Goal: Task Accomplishment & Management: Manage account settings

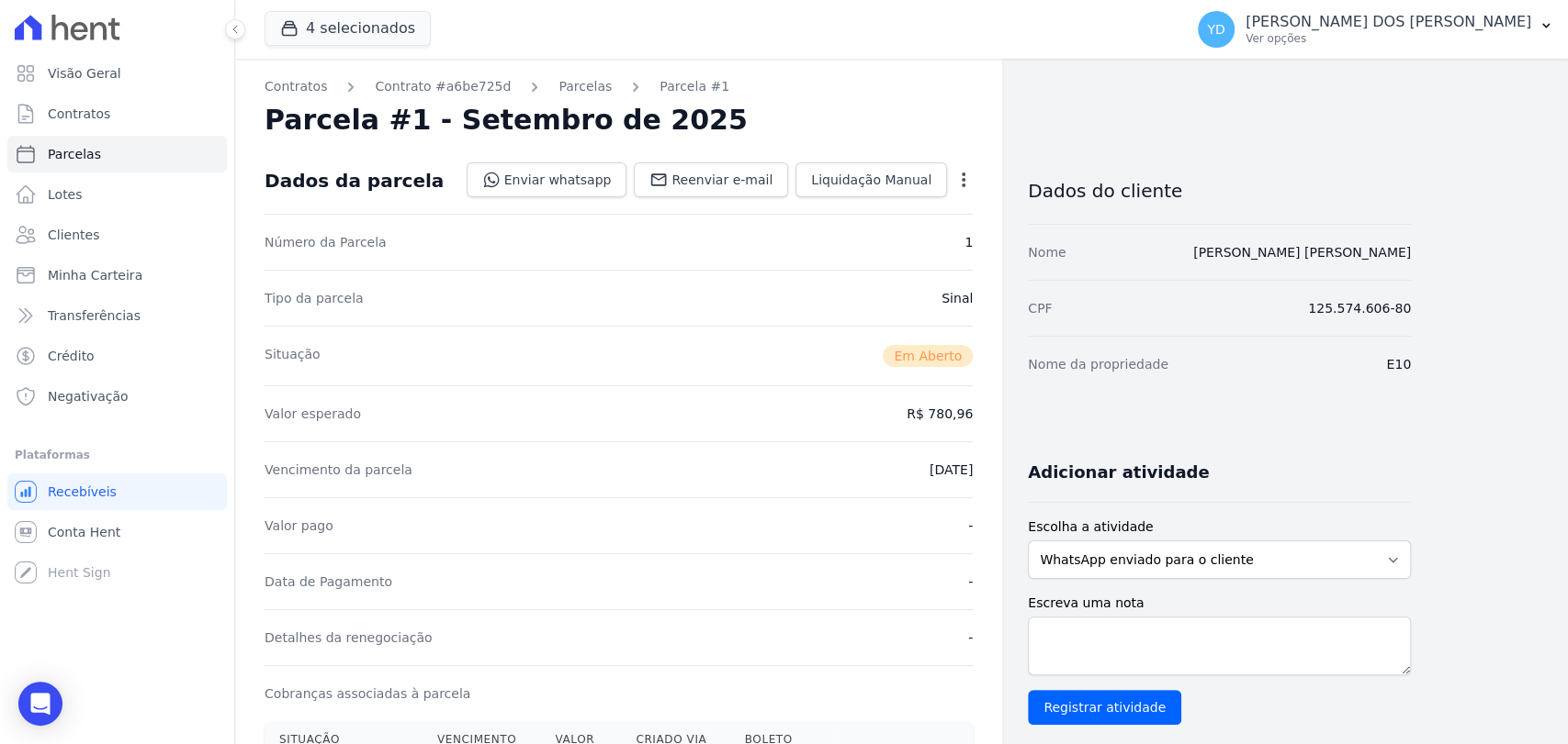
scroll to position [306, 0]
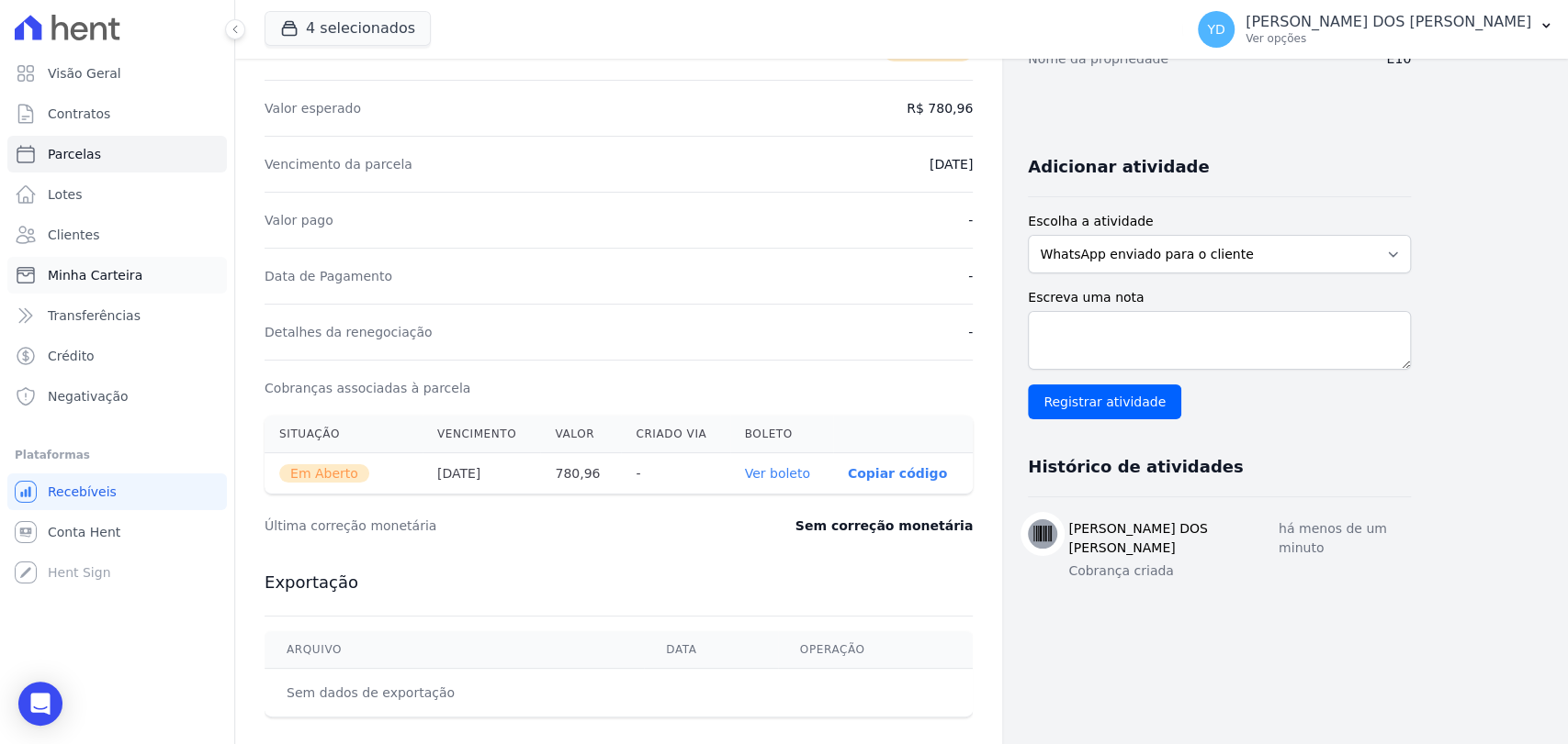
click at [88, 286] on link "Minha Carteira" at bounding box center [117, 275] width 220 height 37
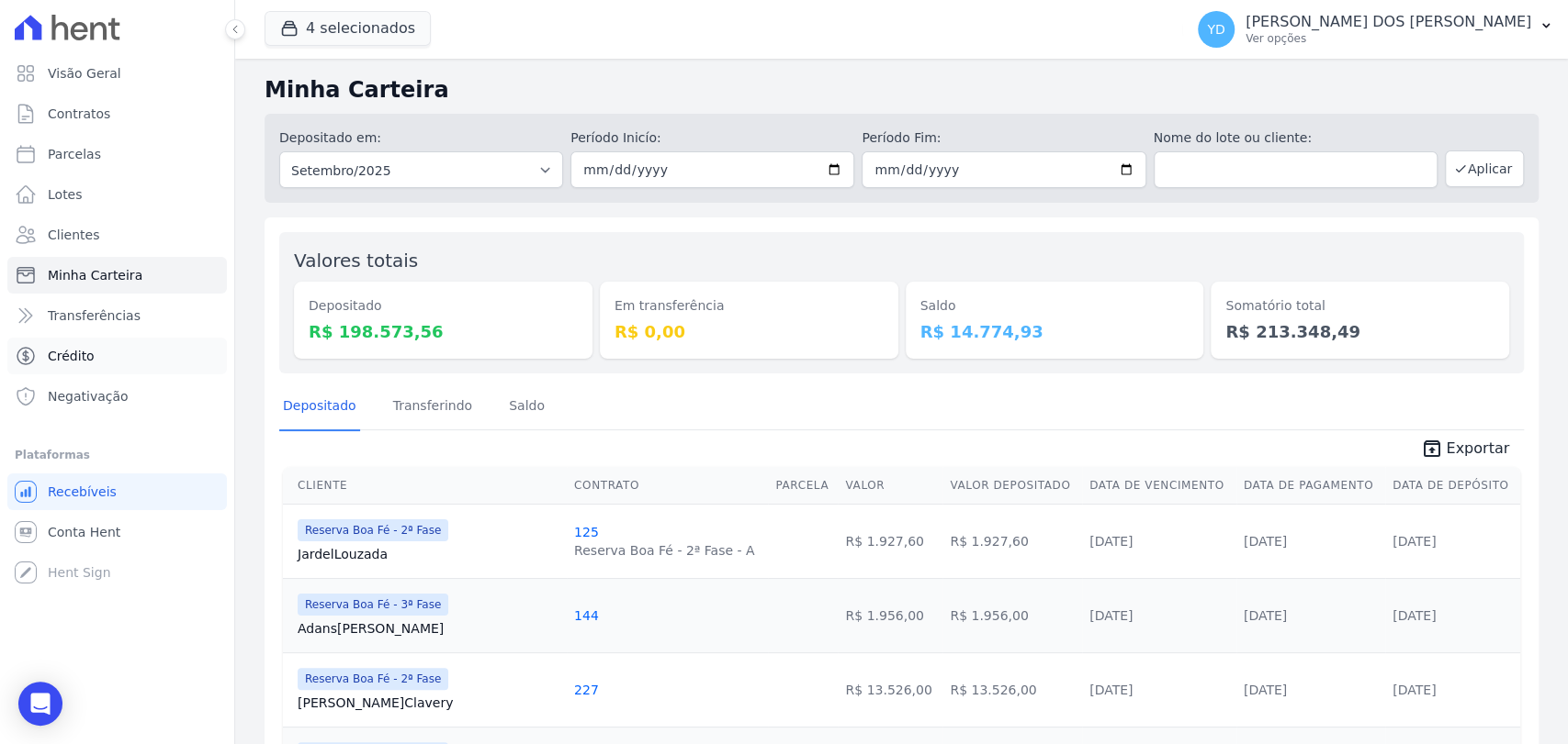
click at [108, 354] on link "Crédito" at bounding box center [117, 355] width 220 height 37
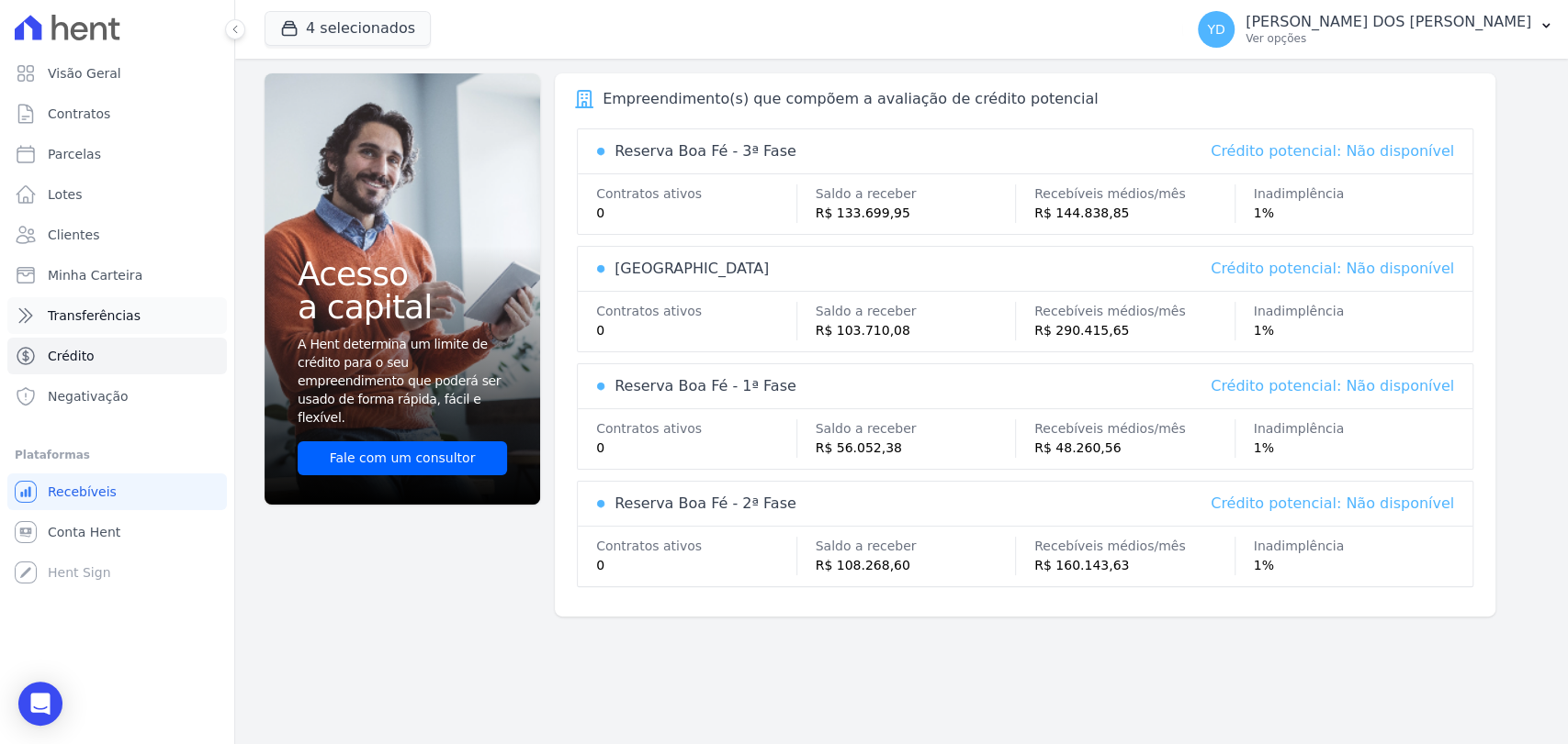
click at [147, 298] on link "Transferências" at bounding box center [117, 316] width 220 height 37
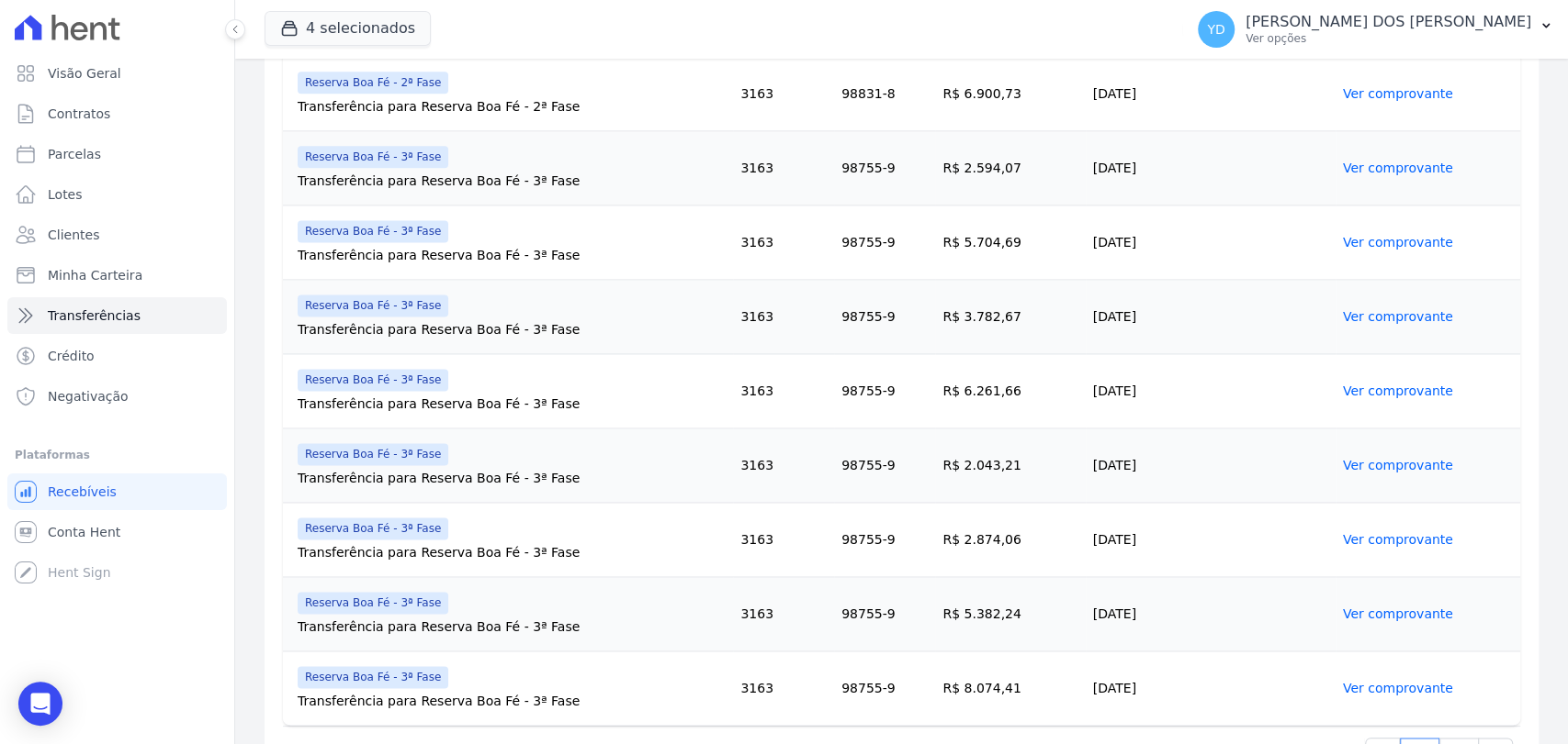
scroll to position [1675, 0]
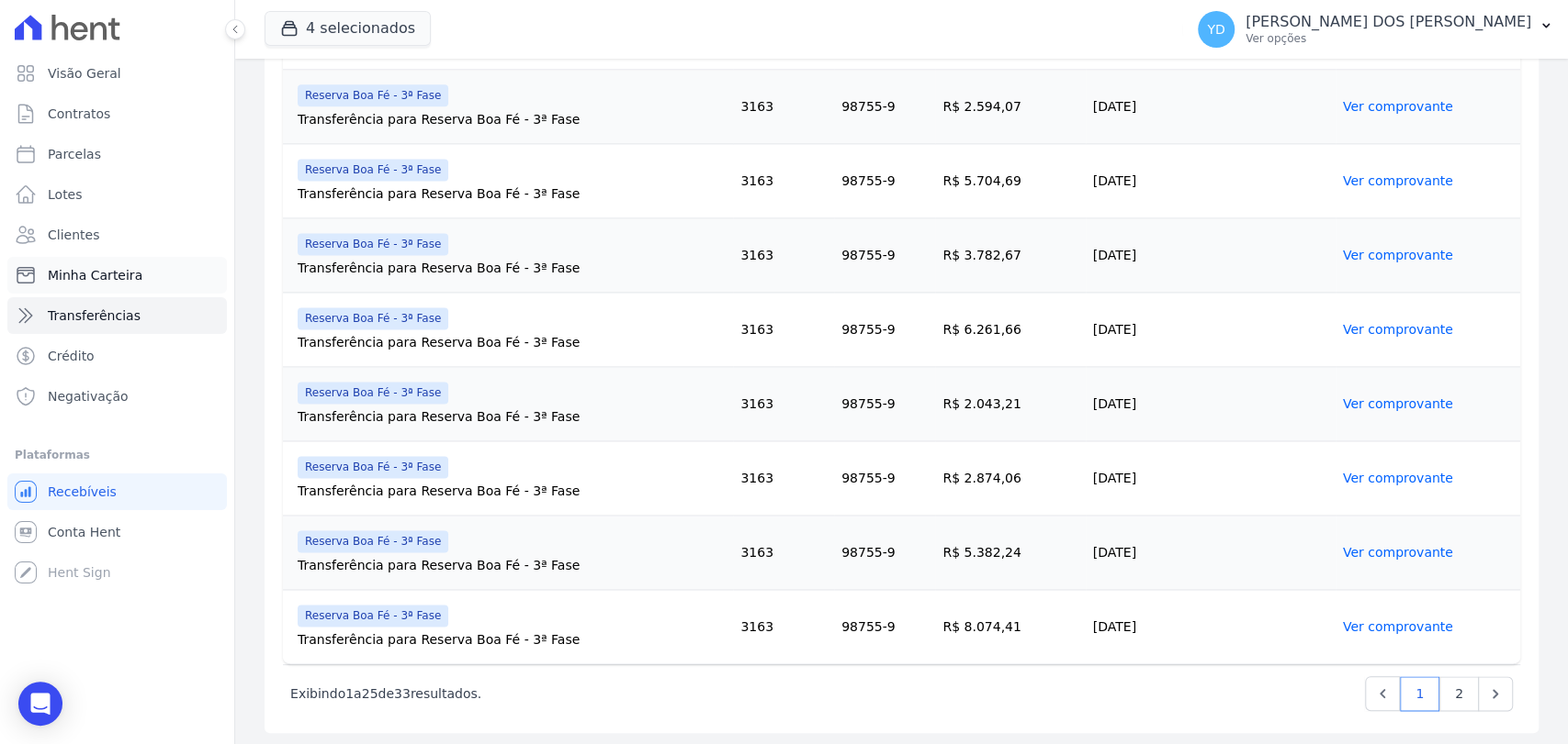
click at [133, 264] on link "Minha Carteira" at bounding box center [117, 275] width 220 height 37
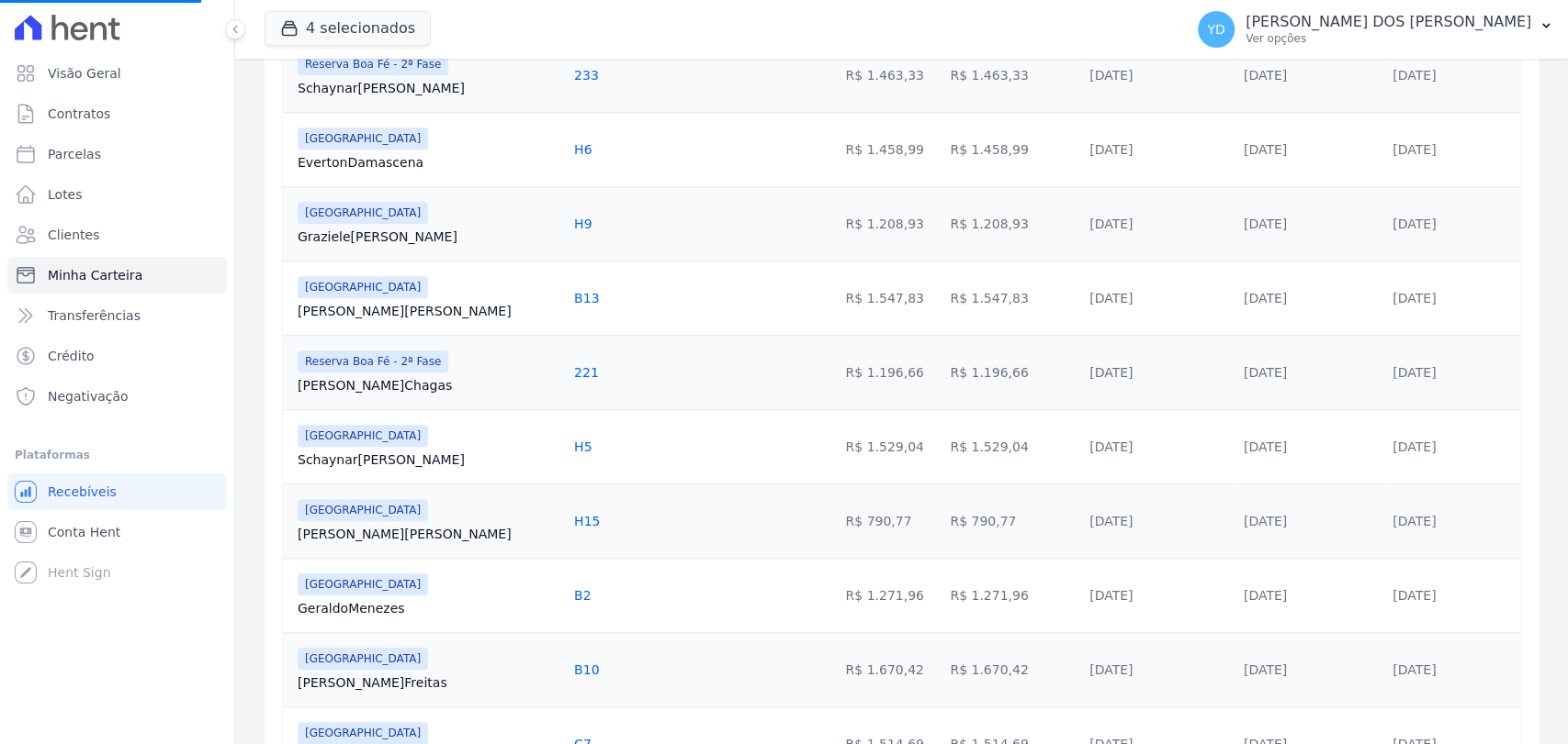
scroll to position [990, 0]
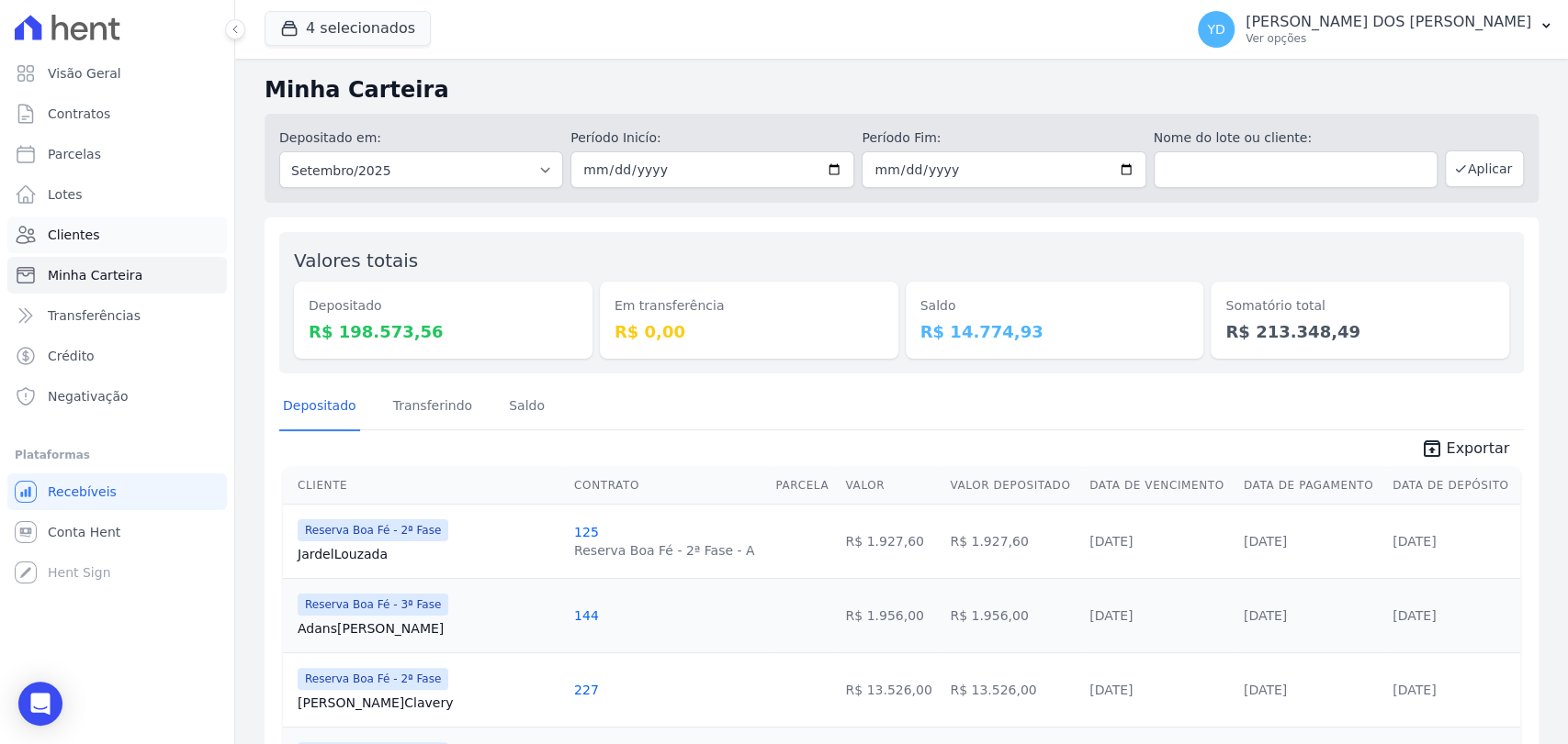
click at [176, 220] on link "Clientes" at bounding box center [117, 234] width 220 height 37
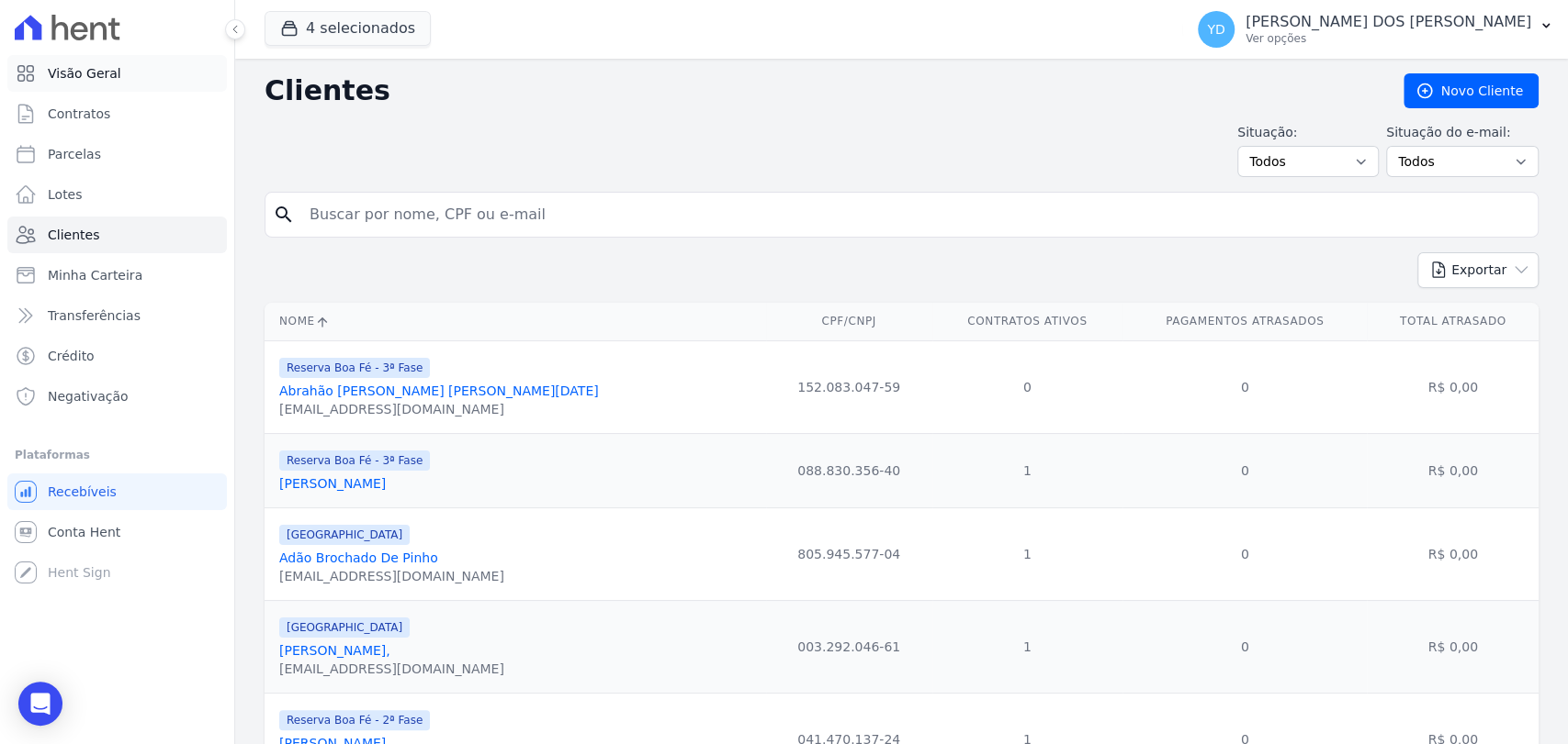
click at [159, 69] on link "Visão Geral" at bounding box center [117, 73] width 220 height 37
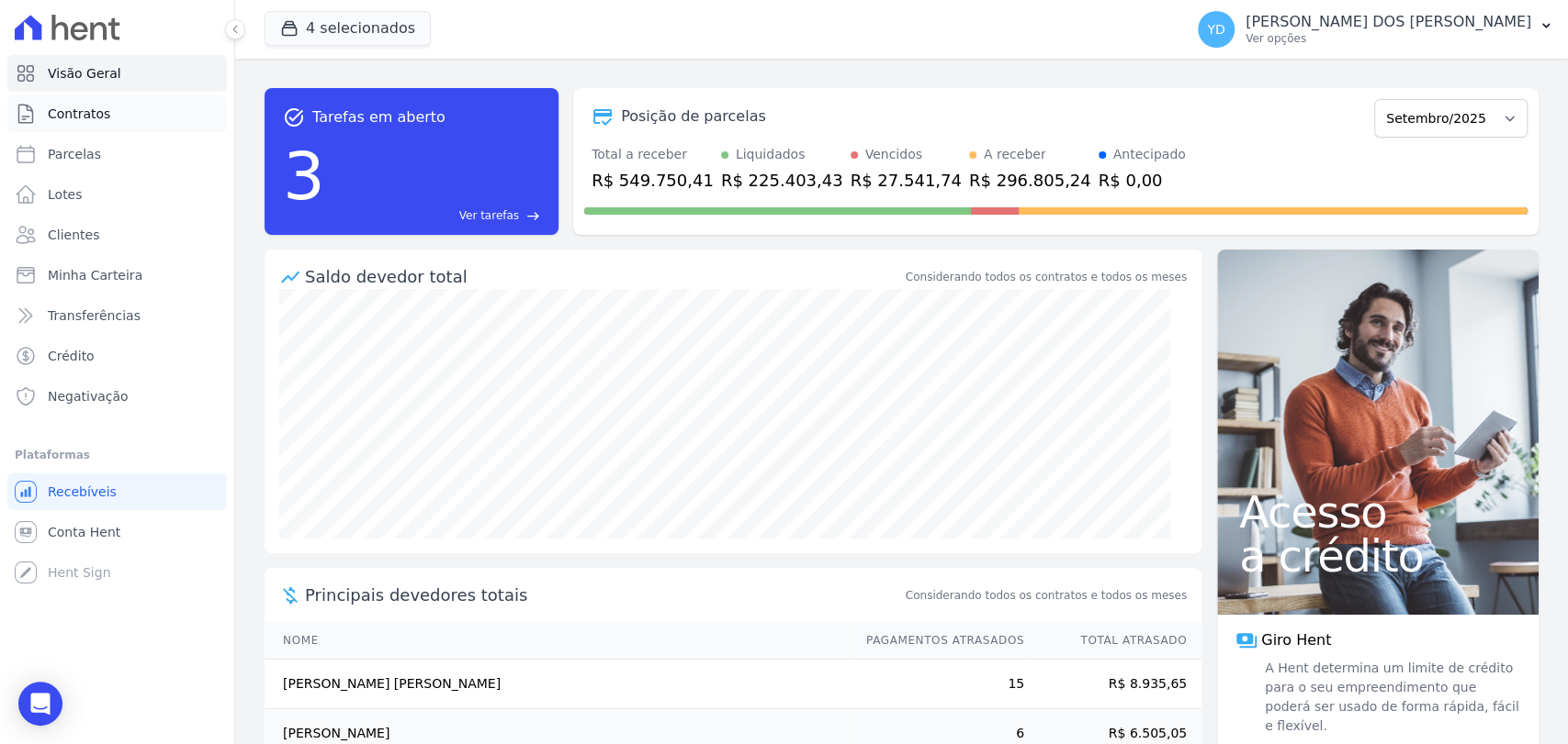
click at [139, 123] on link "Contratos" at bounding box center [117, 113] width 220 height 37
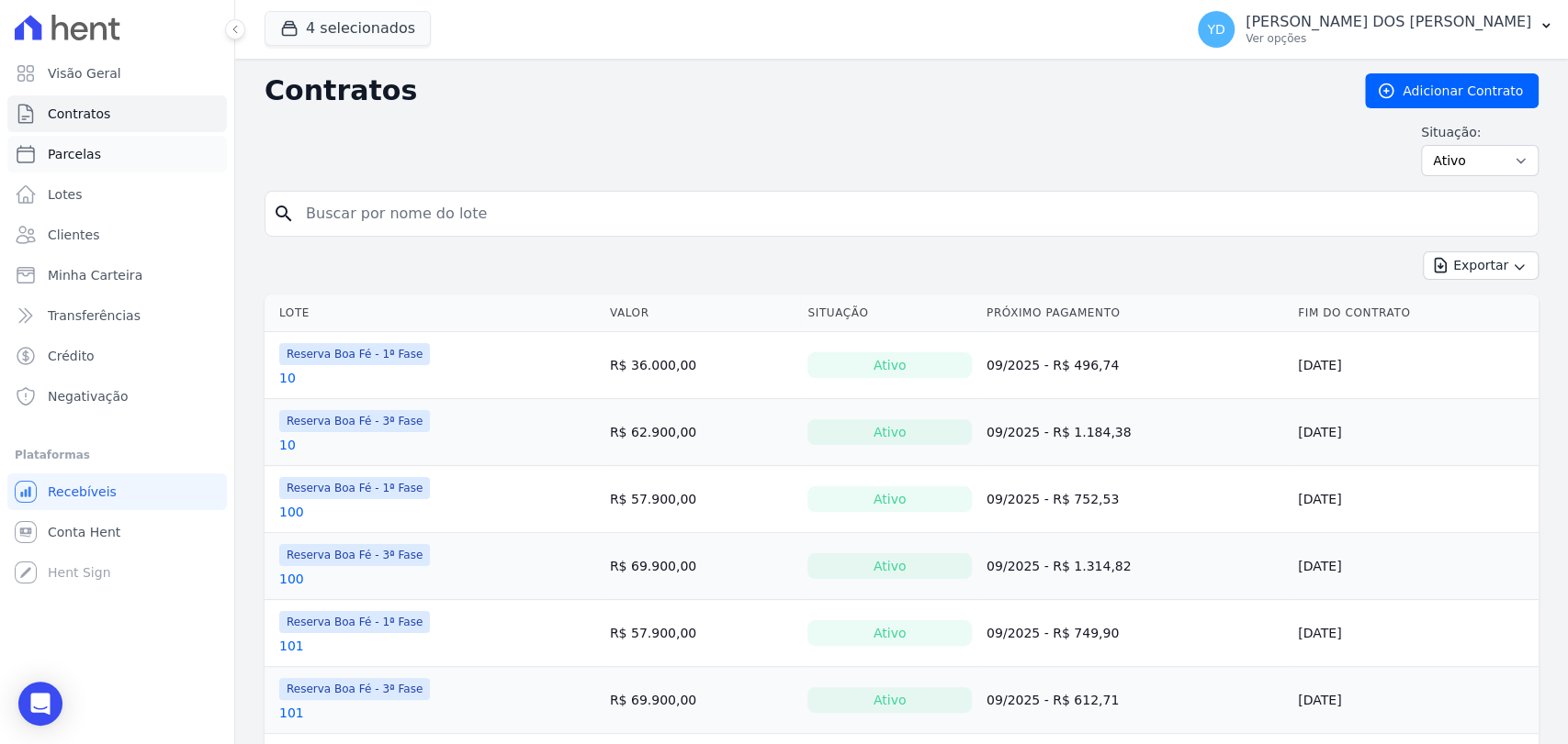
click at [124, 156] on link "Parcelas" at bounding box center [117, 153] width 220 height 37
select select
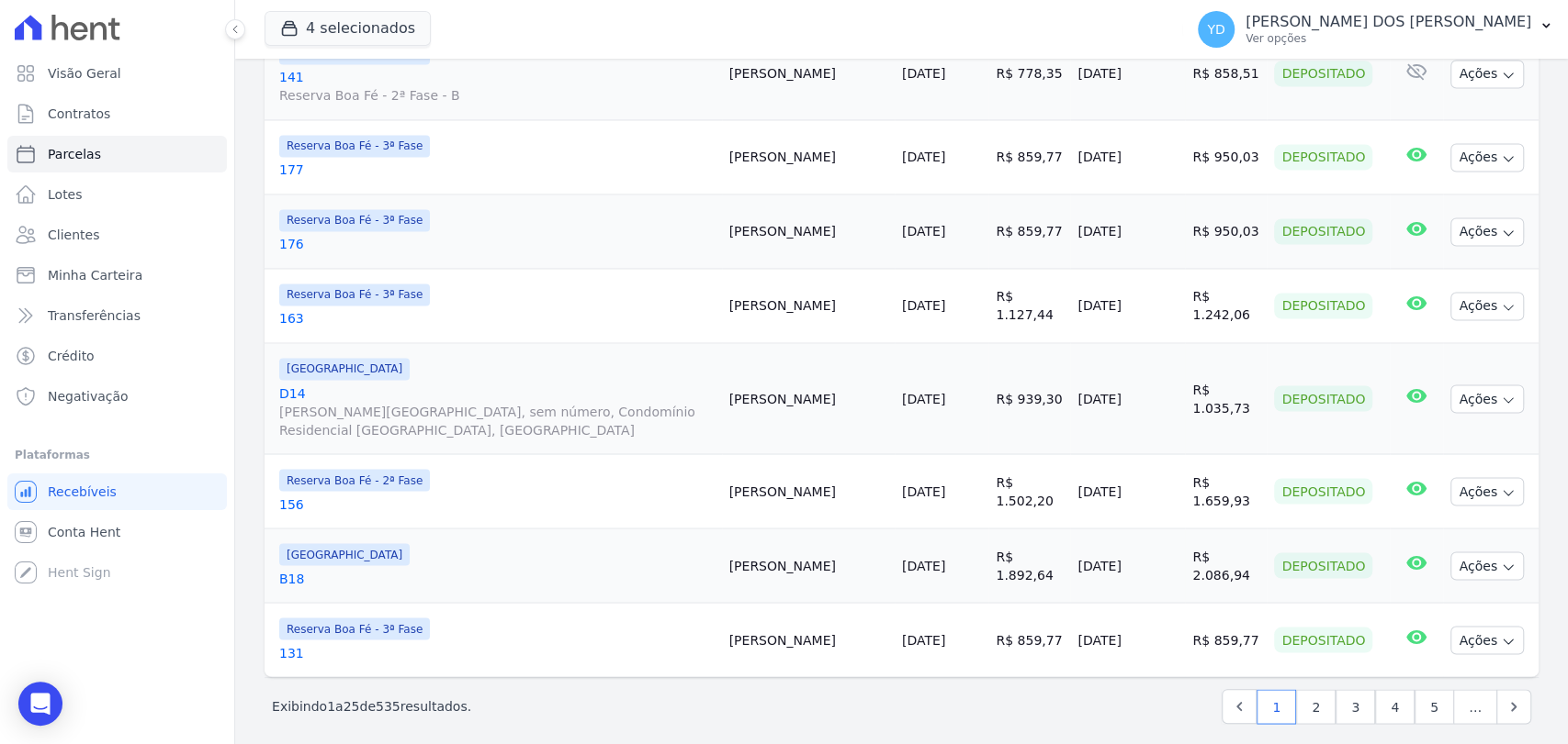
scroll to position [2026, 0]
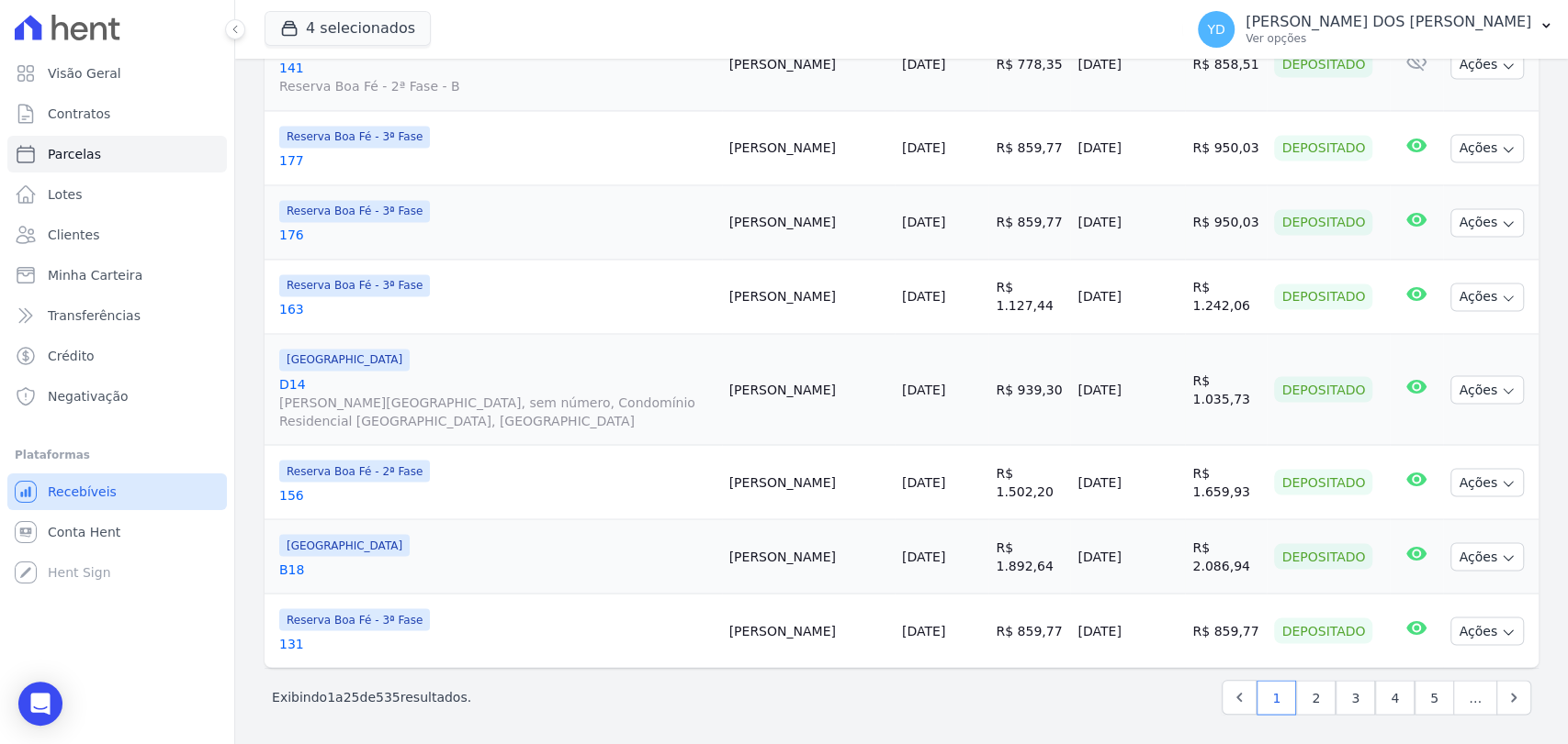
click at [64, 501] on span "Recebíveis" at bounding box center [82, 492] width 69 height 19
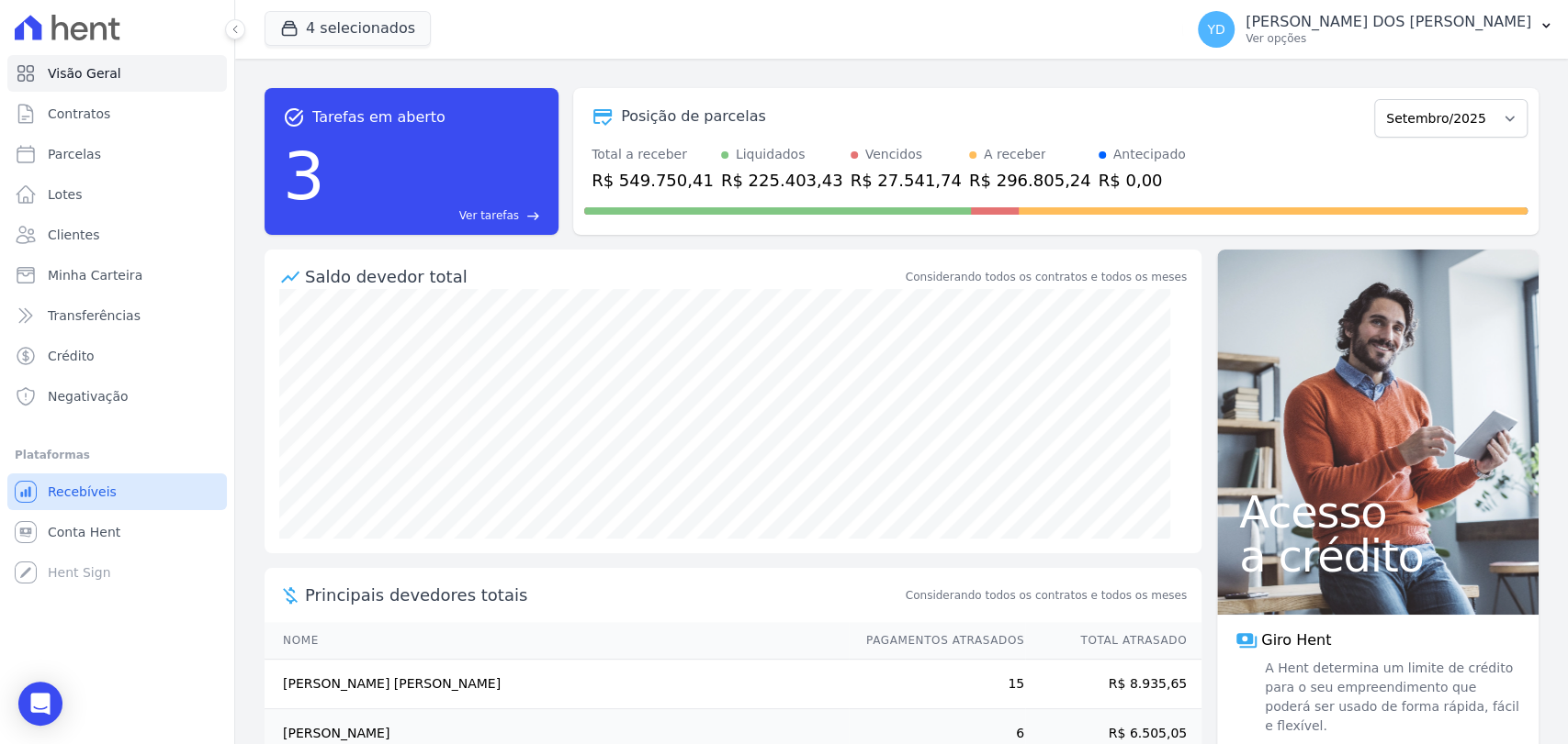
click at [64, 501] on span "Recebíveis" at bounding box center [82, 492] width 69 height 19
click at [74, 525] on span "Conta Hent" at bounding box center [83, 532] width 72 height 19
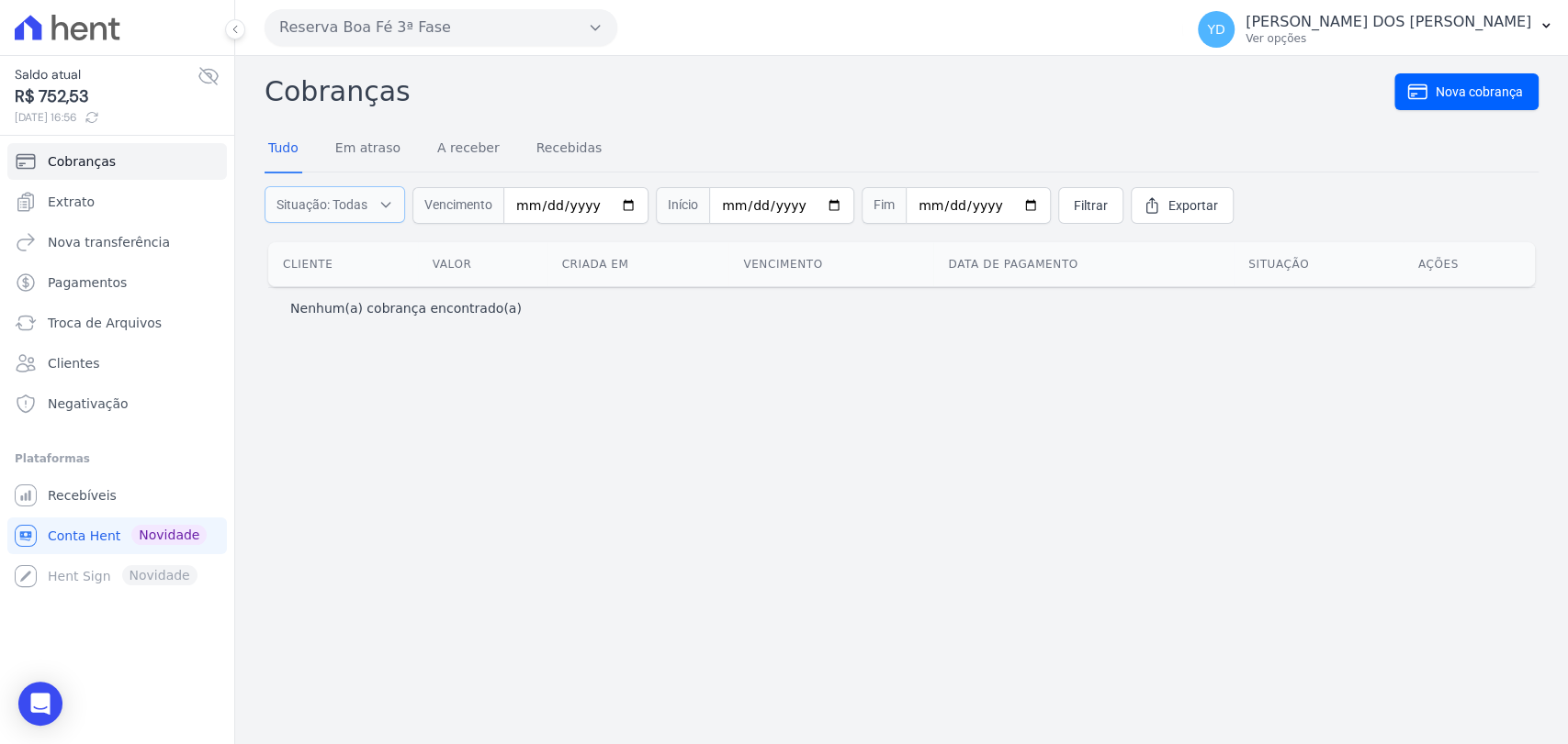
click at [360, 189] on button "Situação: Todas" at bounding box center [335, 204] width 141 height 37
click at [367, 212] on button "Situação: Todas" at bounding box center [335, 204] width 141 height 37
click at [966, 418] on div "Cobranças Nova cobrança Tudo Em atraso A receber Recebidas Situação: Todas Em a…" at bounding box center [901, 401] width 1332 height 689
click at [529, 202] on input "date" at bounding box center [575, 205] width 146 height 37
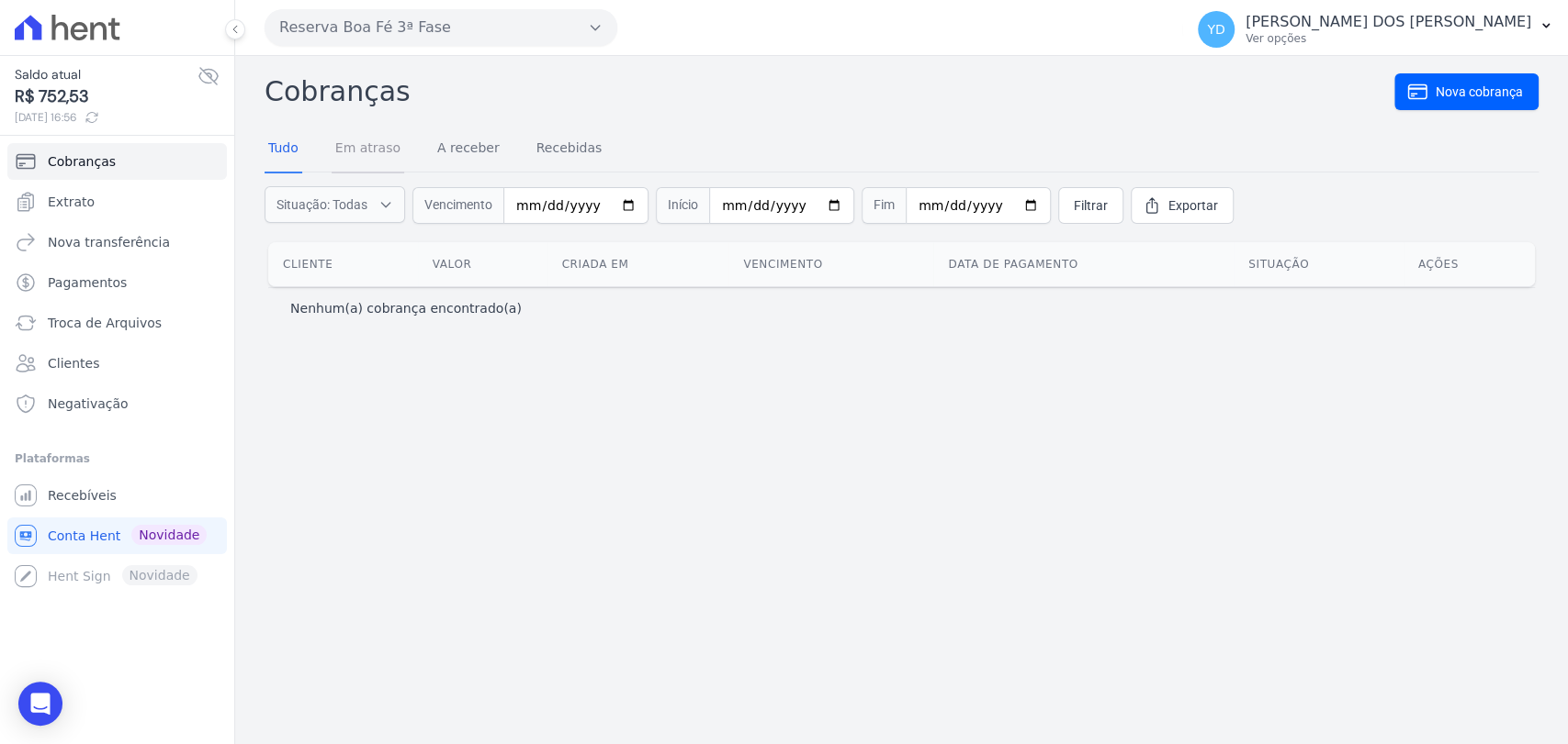
click at [385, 156] on link "Em atraso" at bounding box center [367, 149] width 72 height 47
click at [493, 9] on div "Reserva Boa Fé 3ª Fase Doro Incorporações Parque das Palmeiras Reserva Boa Fé -…" at bounding box center [720, 28] width 911 height 57
click at [493, 9] on button "Reserva Boa Fé 3ª Fase" at bounding box center [441, 27] width 352 height 37
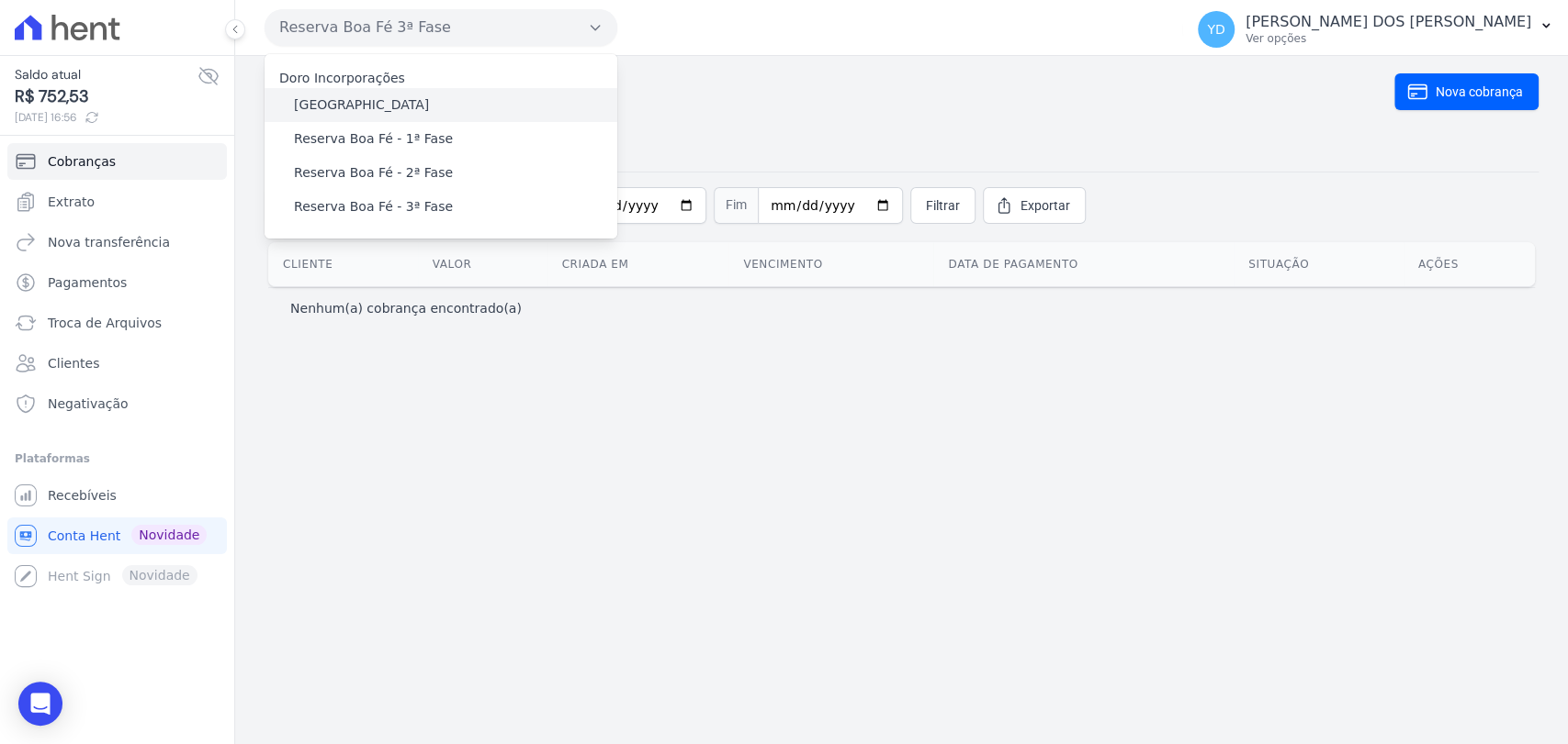
click at [360, 88] on div "[GEOGRAPHIC_DATA]" at bounding box center [441, 105] width 352 height 34
click at [744, 148] on nav "Tudo Em atraso A receber Recebidas" at bounding box center [901, 149] width 1274 height 46
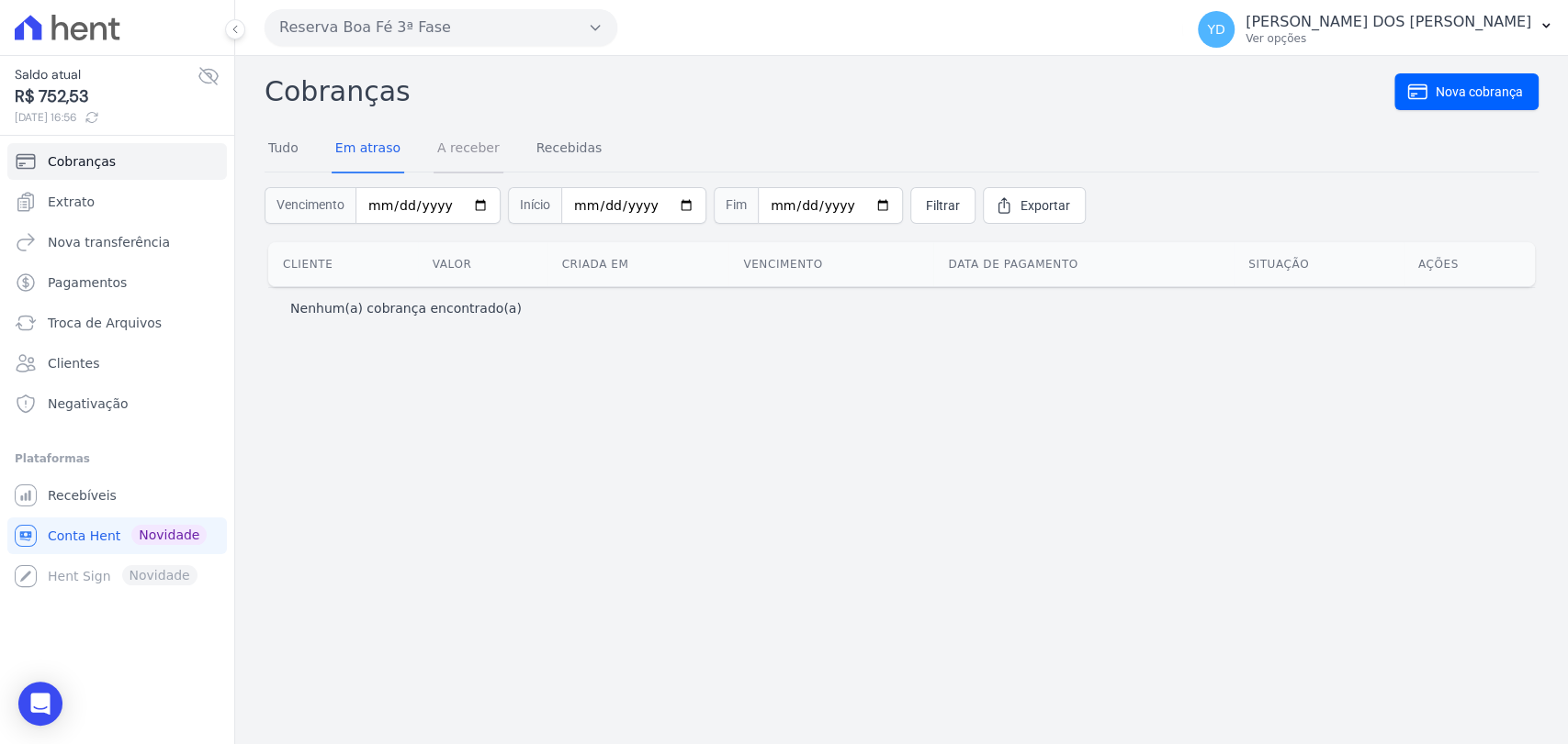
click at [444, 139] on link "A receber" at bounding box center [468, 149] width 70 height 47
click at [547, 148] on link "Recebidas" at bounding box center [569, 149] width 73 height 47
drag, startPoint x: 306, startPoint y: 154, endPoint x: 294, endPoint y: 154, distance: 12.0
click at [294, 154] on div "Tudo Em atraso A receber Recebidas" at bounding box center [435, 149] width 341 height 47
click at [294, 154] on link "Tudo" at bounding box center [283, 149] width 38 height 47
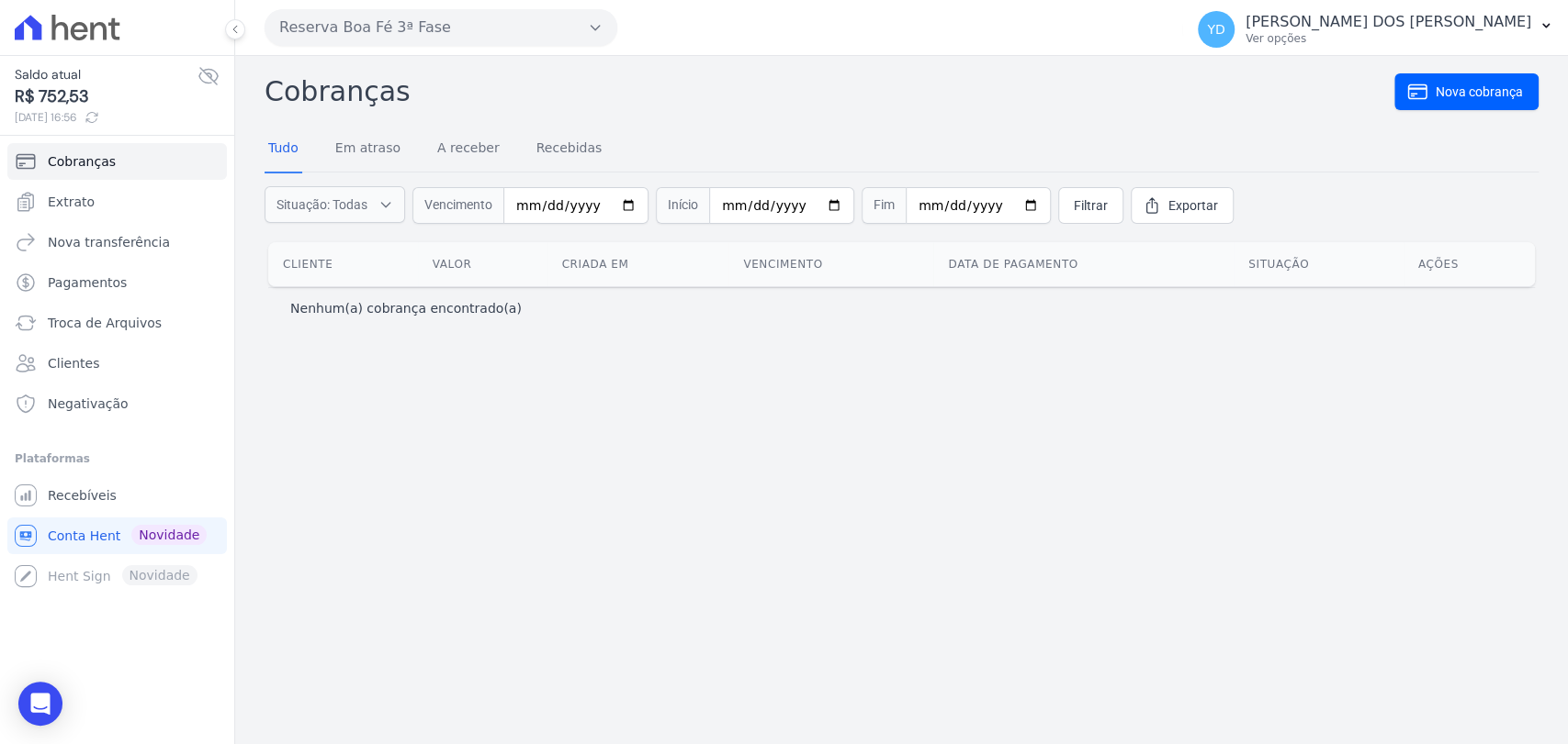
click at [427, 37] on button "Reserva Boa Fé 3ª Fase" at bounding box center [441, 27] width 352 height 37
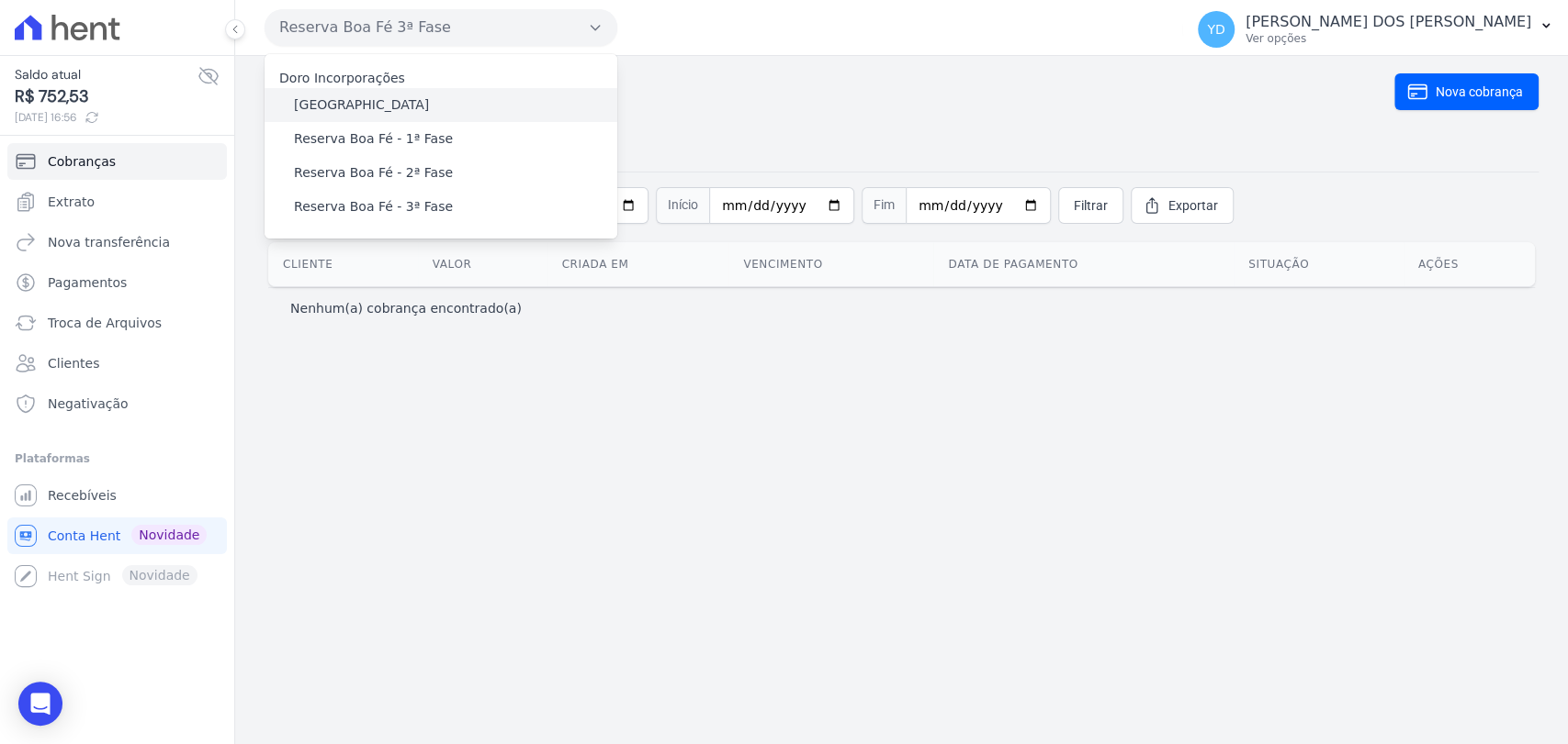
click at [410, 95] on label "[GEOGRAPHIC_DATA]" at bounding box center [361, 104] width 135 height 19
click at [0, 0] on input "[GEOGRAPHIC_DATA]" at bounding box center [0, 0] width 0 height 0
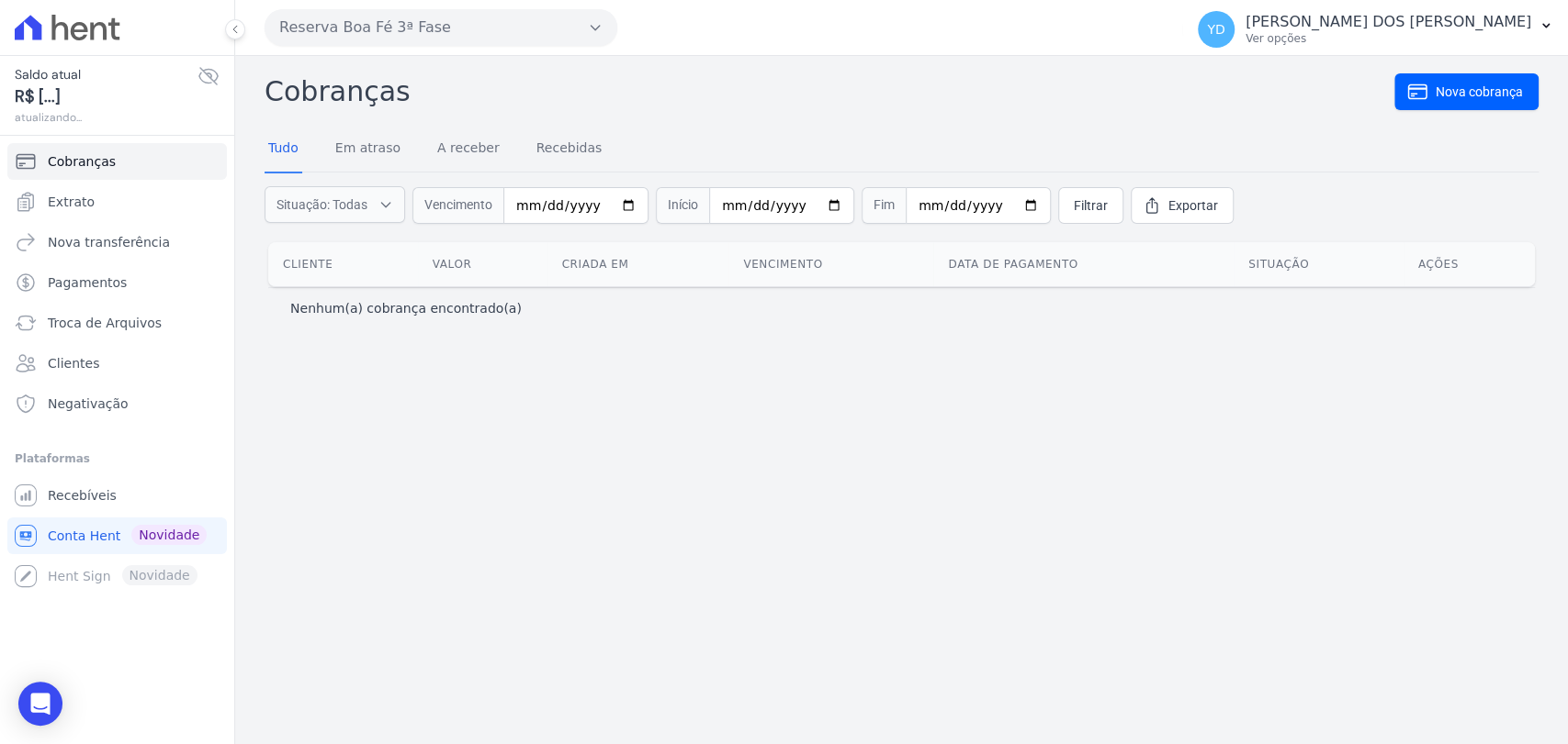
click at [397, 19] on button "Reserva Boa Fé 3ª Fase" at bounding box center [441, 27] width 352 height 37
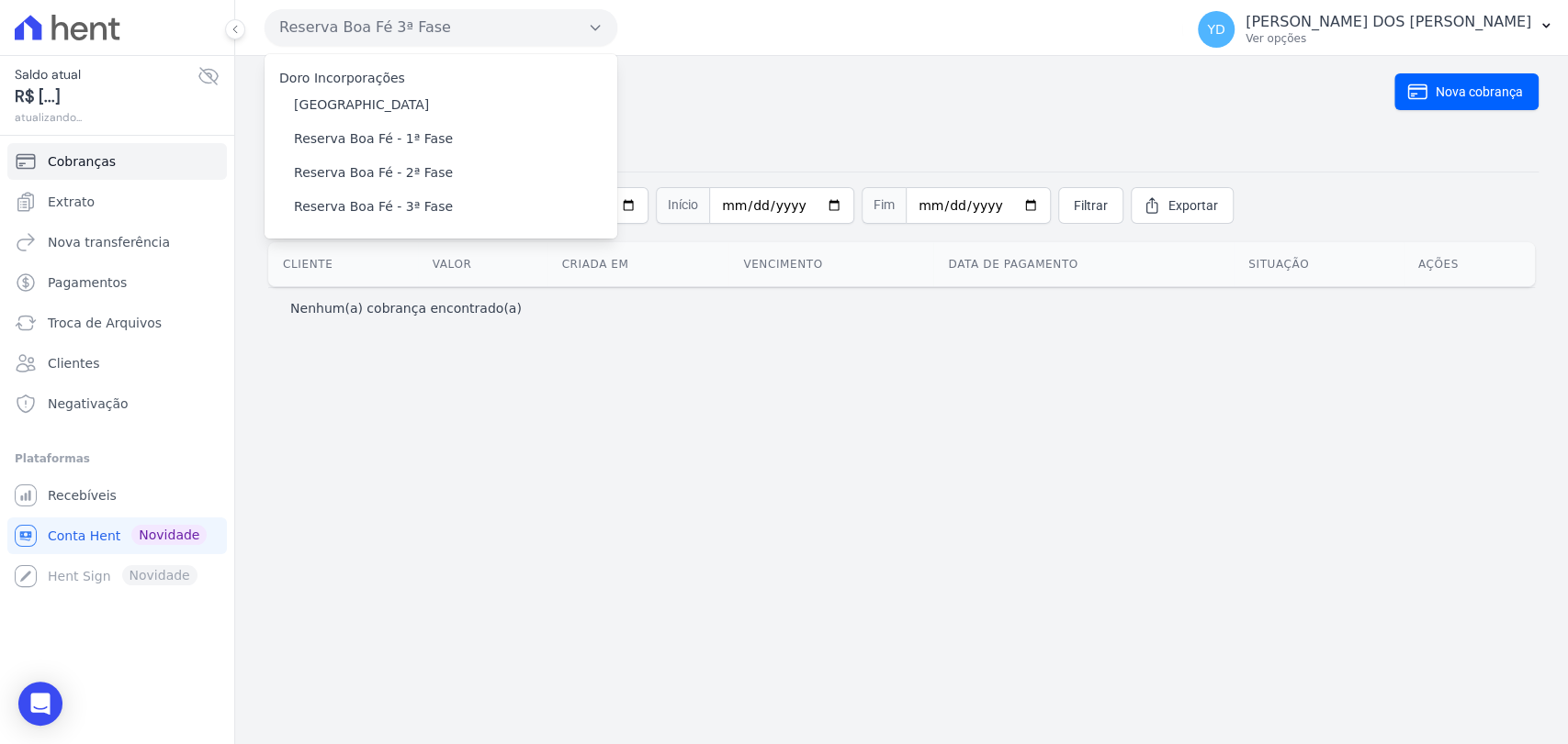
click at [58, 102] on span "R$ [...]" at bounding box center [106, 96] width 183 height 25
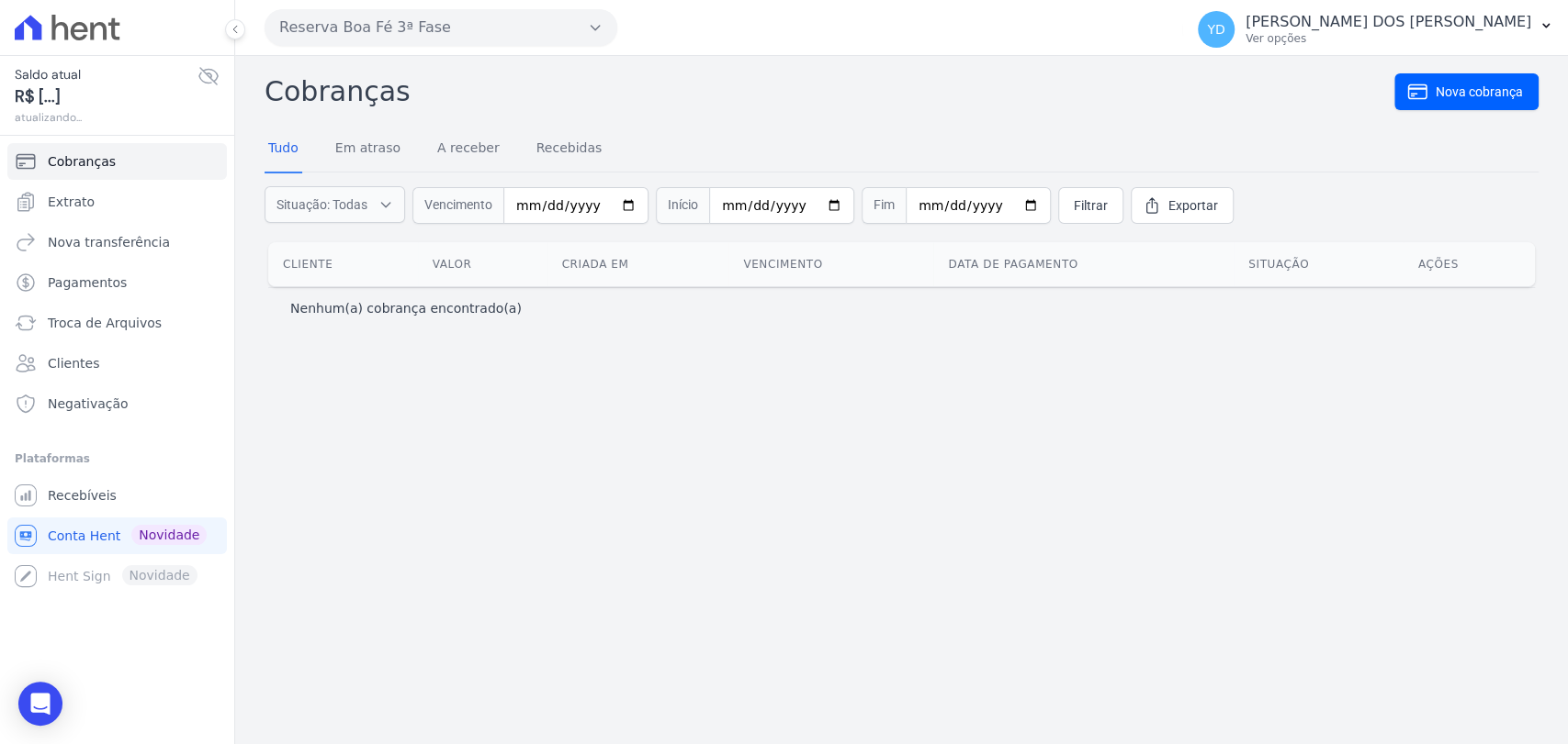
click at [425, 19] on button "Reserva Boa Fé 3ª Fase" at bounding box center [441, 27] width 352 height 37
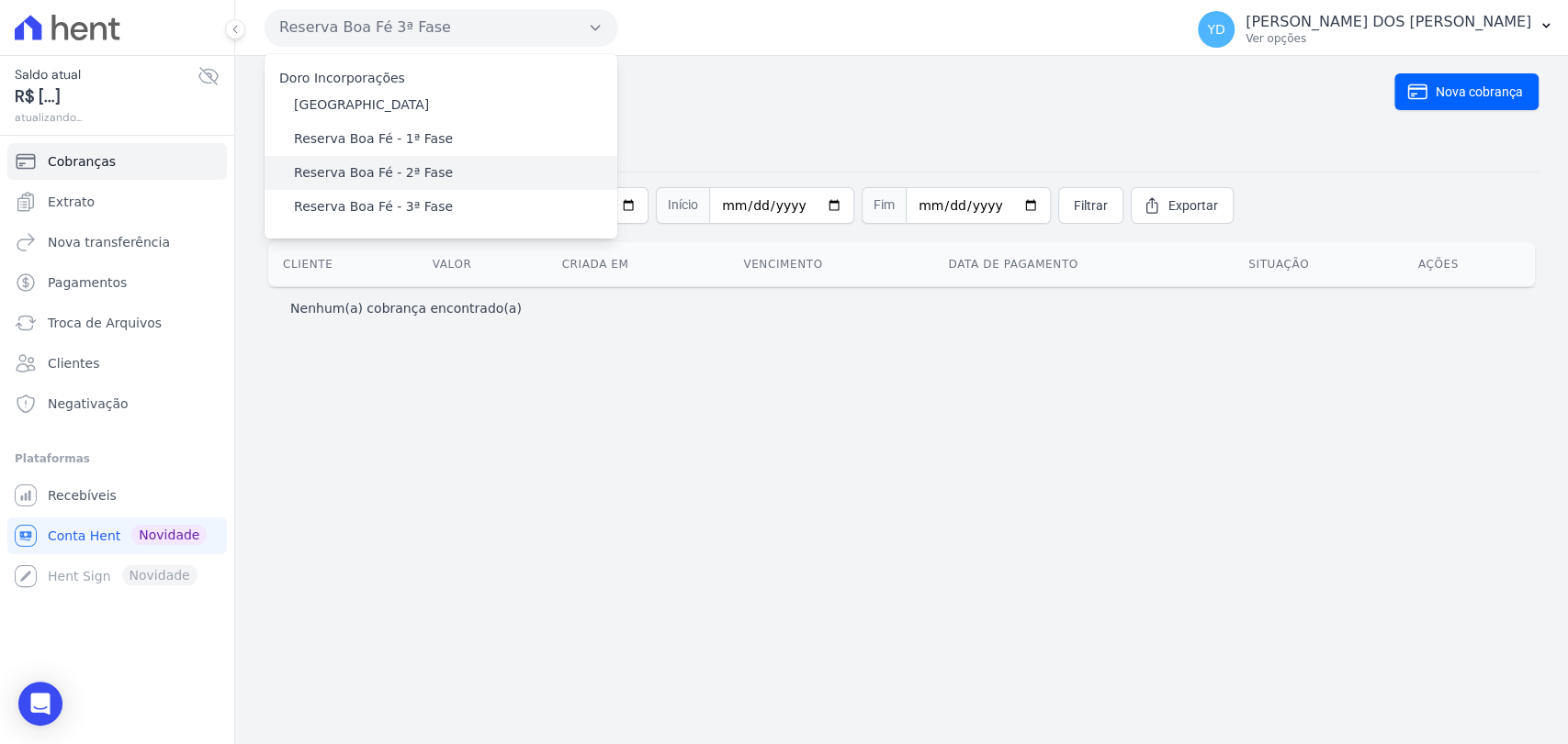
click at [398, 175] on label "Reserva Boa Fé - 2ª Fase" at bounding box center [373, 172] width 158 height 19
click at [0, 0] on input "Reserva Boa Fé - 2ª Fase" at bounding box center [0, 0] width 0 height 0
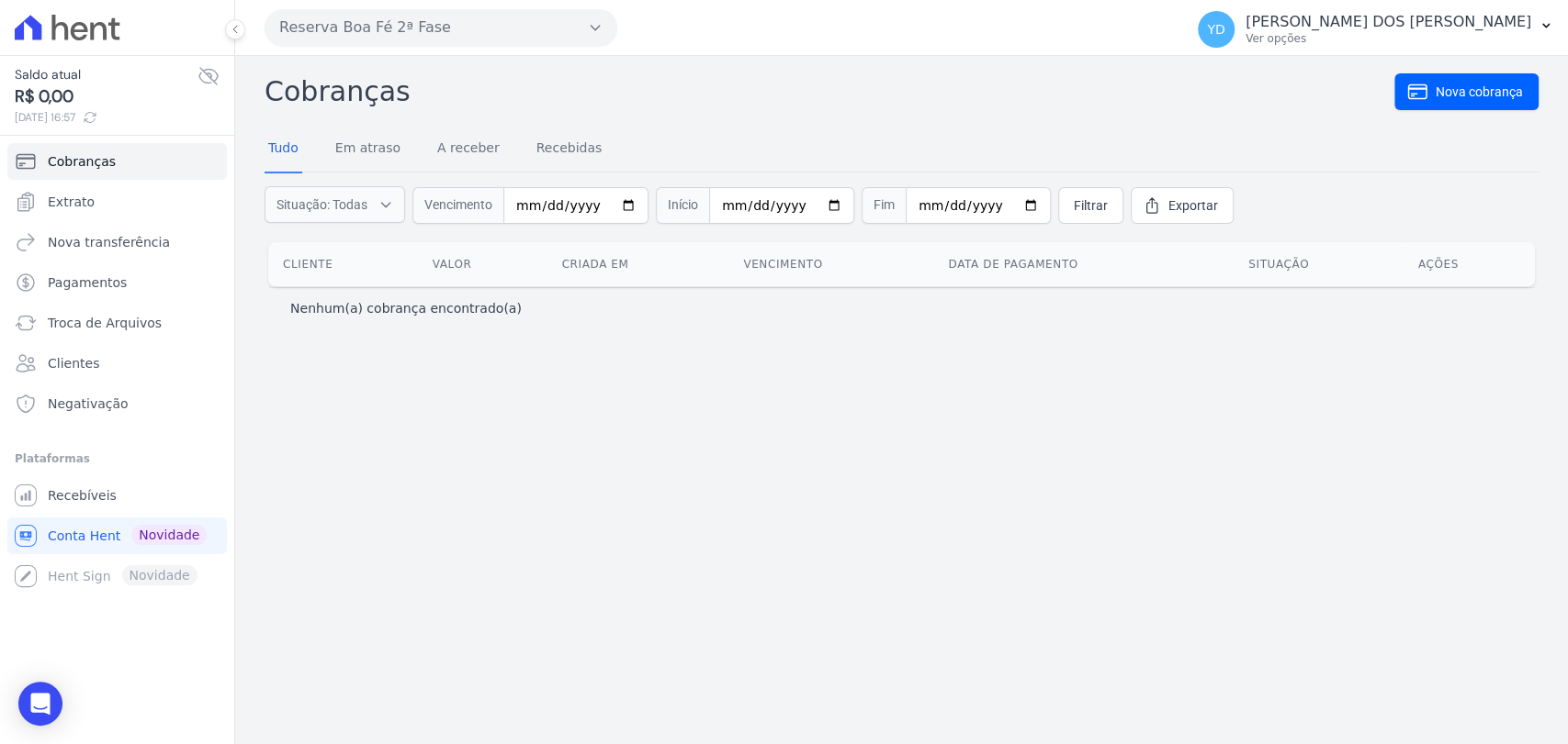
click at [429, 24] on button "Reserva Boa Fé 2ª Fase" at bounding box center [441, 27] width 352 height 37
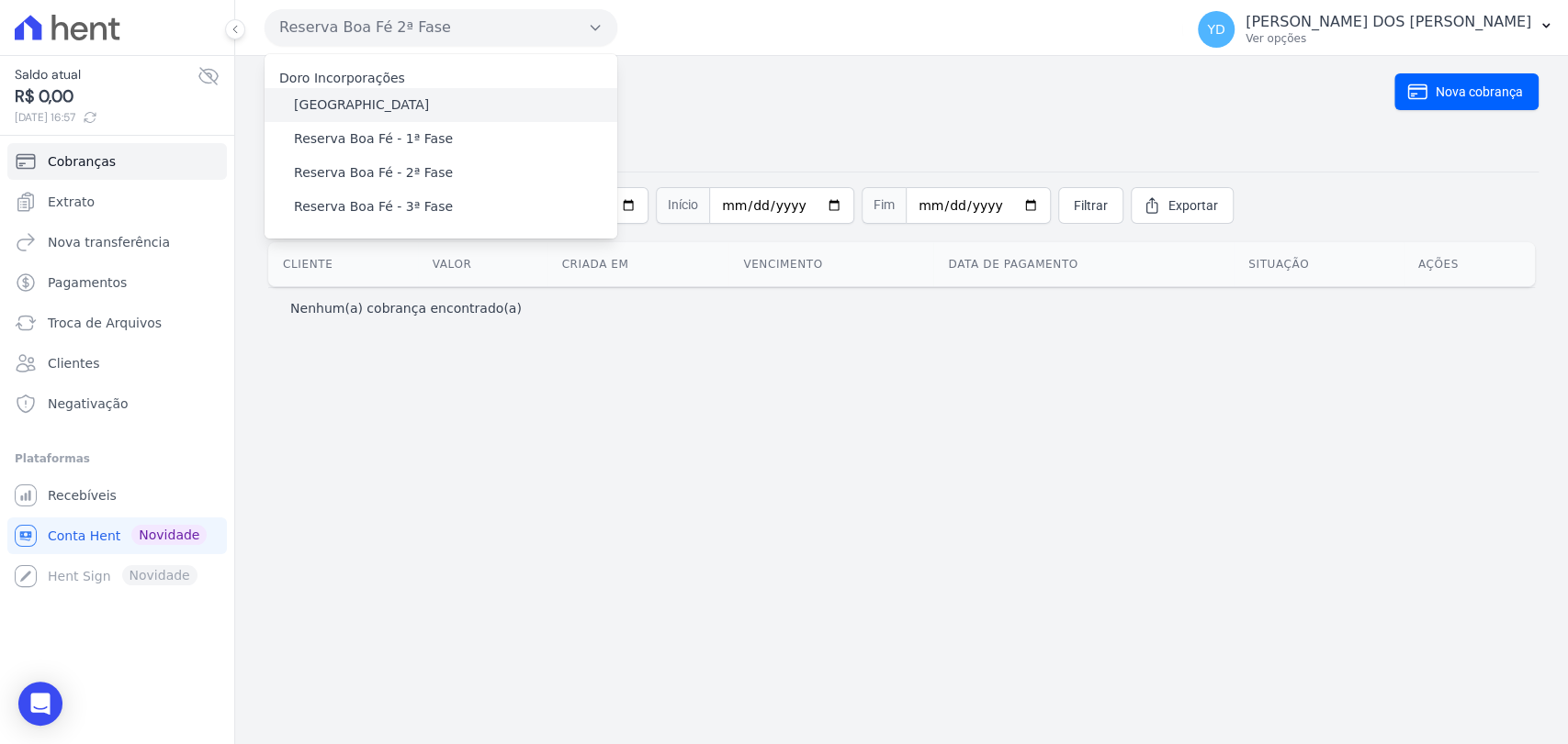
click at [372, 106] on label "[GEOGRAPHIC_DATA]" at bounding box center [361, 104] width 135 height 19
click at [0, 0] on input "[GEOGRAPHIC_DATA]" at bounding box center [0, 0] width 0 height 0
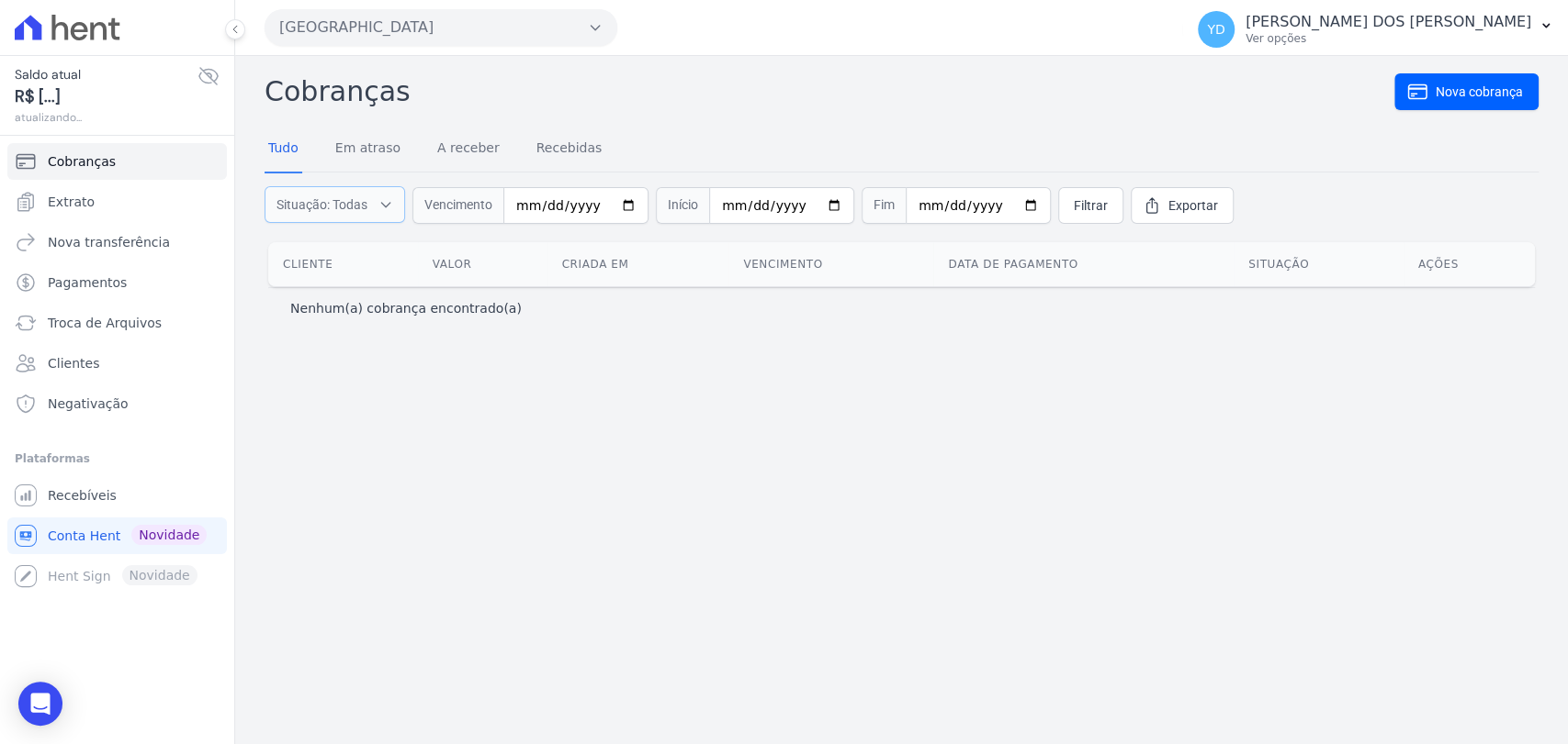
click at [350, 196] on span "Situação: Todas" at bounding box center [322, 205] width 91 height 19
click at [66, 107] on span "R$ 6.796,16" at bounding box center [106, 96] width 183 height 25
click at [165, 61] on div "Saldo atual R$ 6.796,16 11/09/2025, 16:57" at bounding box center [117, 96] width 235 height 81
click at [1527, 14] on p "[PERSON_NAME]" at bounding box center [1388, 22] width 286 height 19
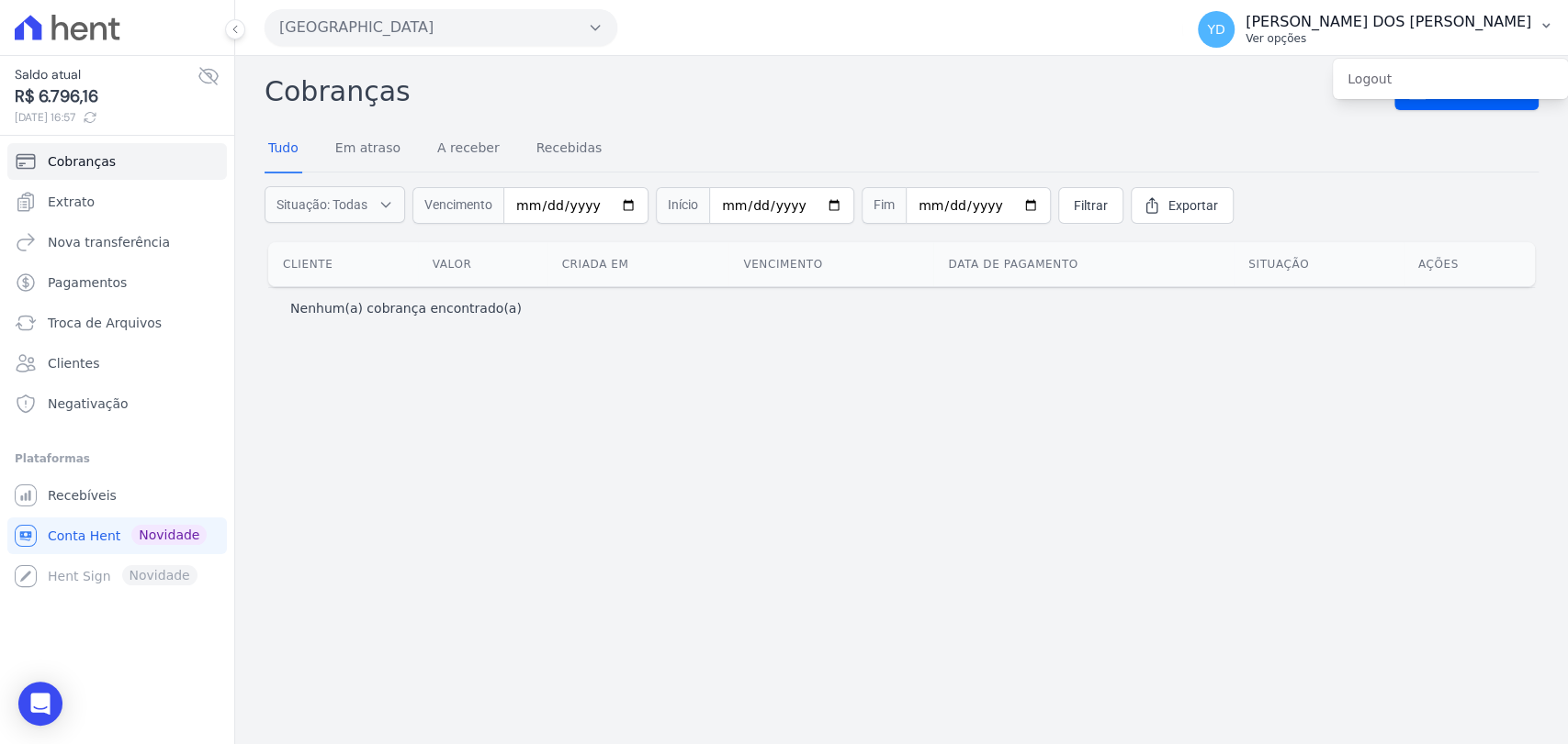
click at [1399, 24] on p "[PERSON_NAME]" at bounding box center [1388, 22] width 286 height 19
click at [1330, 34] on p "Ver opções" at bounding box center [1388, 39] width 286 height 15
click at [1315, 44] on p "Ver opções" at bounding box center [1388, 39] width 286 height 15
click at [82, 33] on icon at bounding box center [67, 28] width 106 height 26
drag, startPoint x: 15, startPoint y: 22, endPoint x: 32, endPoint y: -20, distance: 45.3
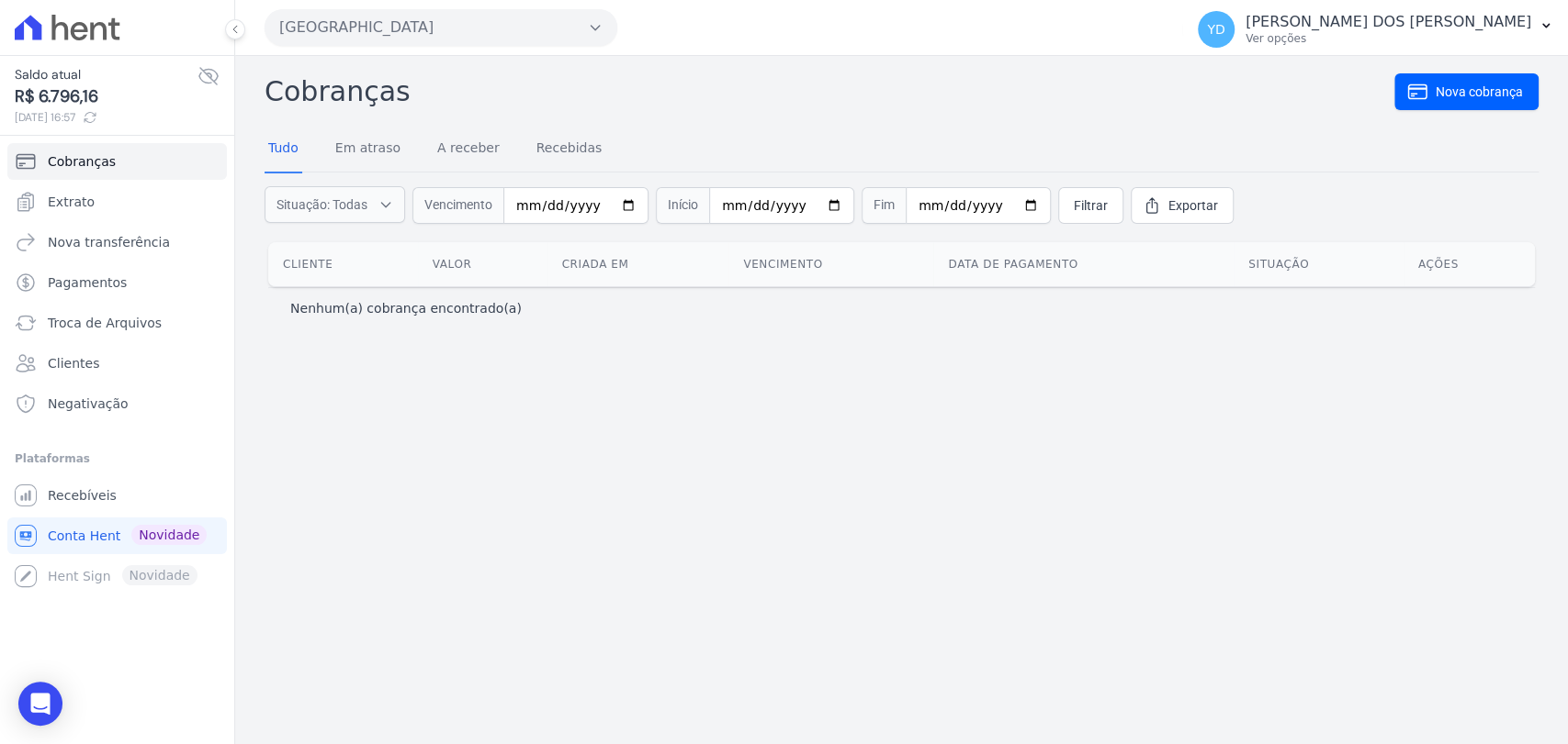
click at [32, 0] on html "Saldo atual R$ 6.796,16 11/09/2025, 16:57 Cobranças Extrato Nova transferência …" at bounding box center [784, 372] width 1568 height 744
click at [288, 519] on div "Cobranças Nova cobrança Tudo Em atraso A receber Recebidas Vencimento Início Fi…" at bounding box center [901, 401] width 1332 height 689
click at [144, 213] on link "Extrato" at bounding box center [117, 202] width 220 height 37
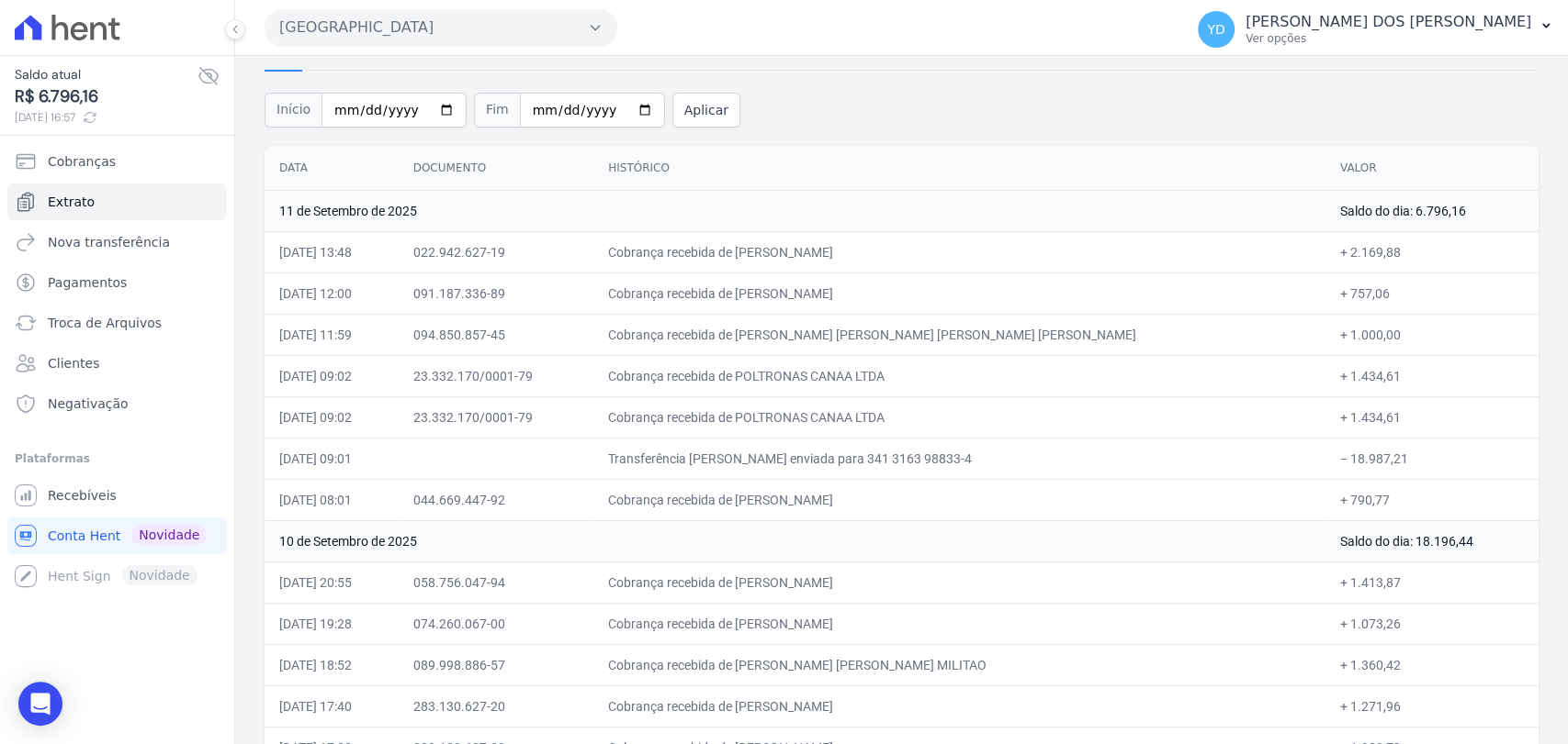
scroll to position [107, 0]
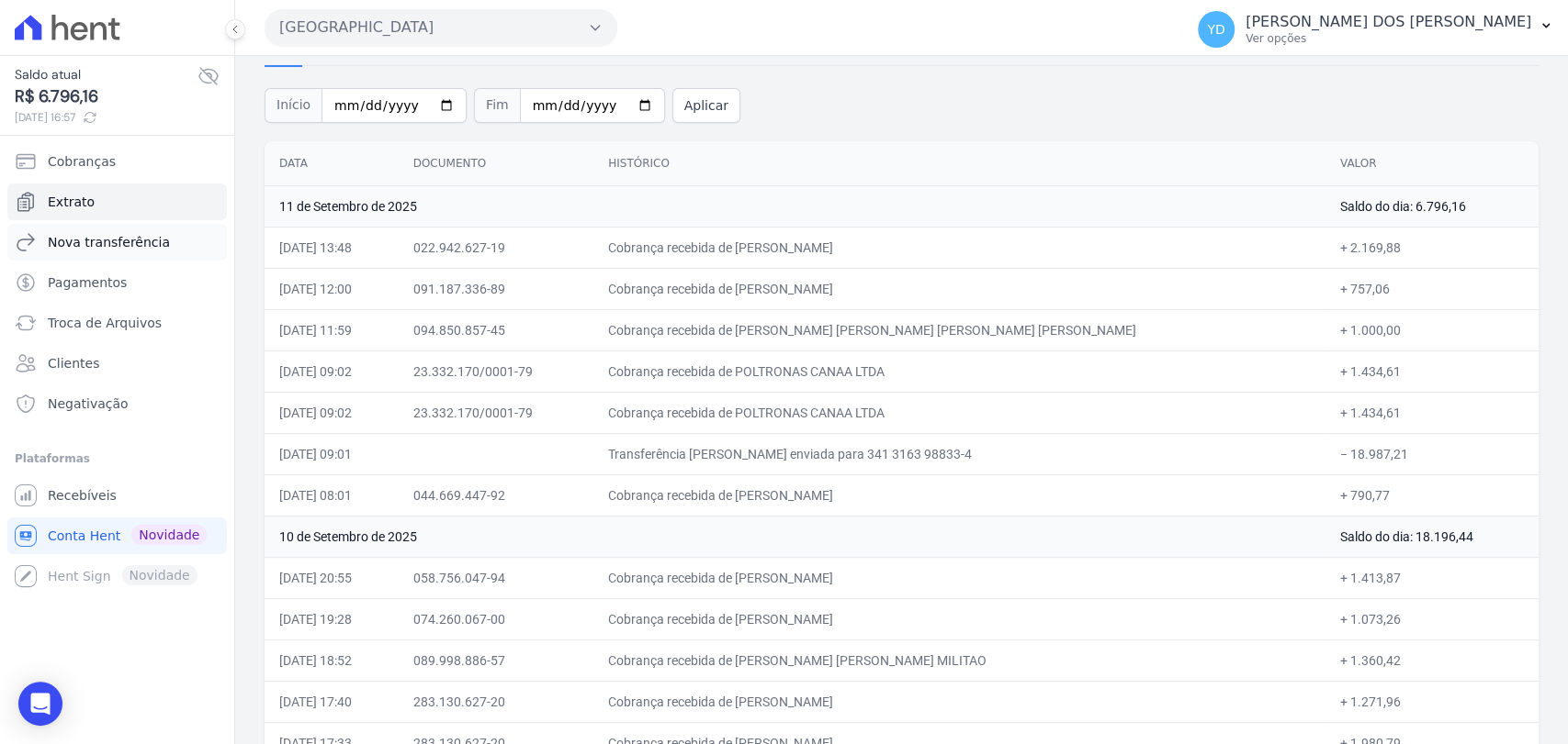
click at [134, 237] on span "Nova transferência" at bounding box center [108, 242] width 122 height 19
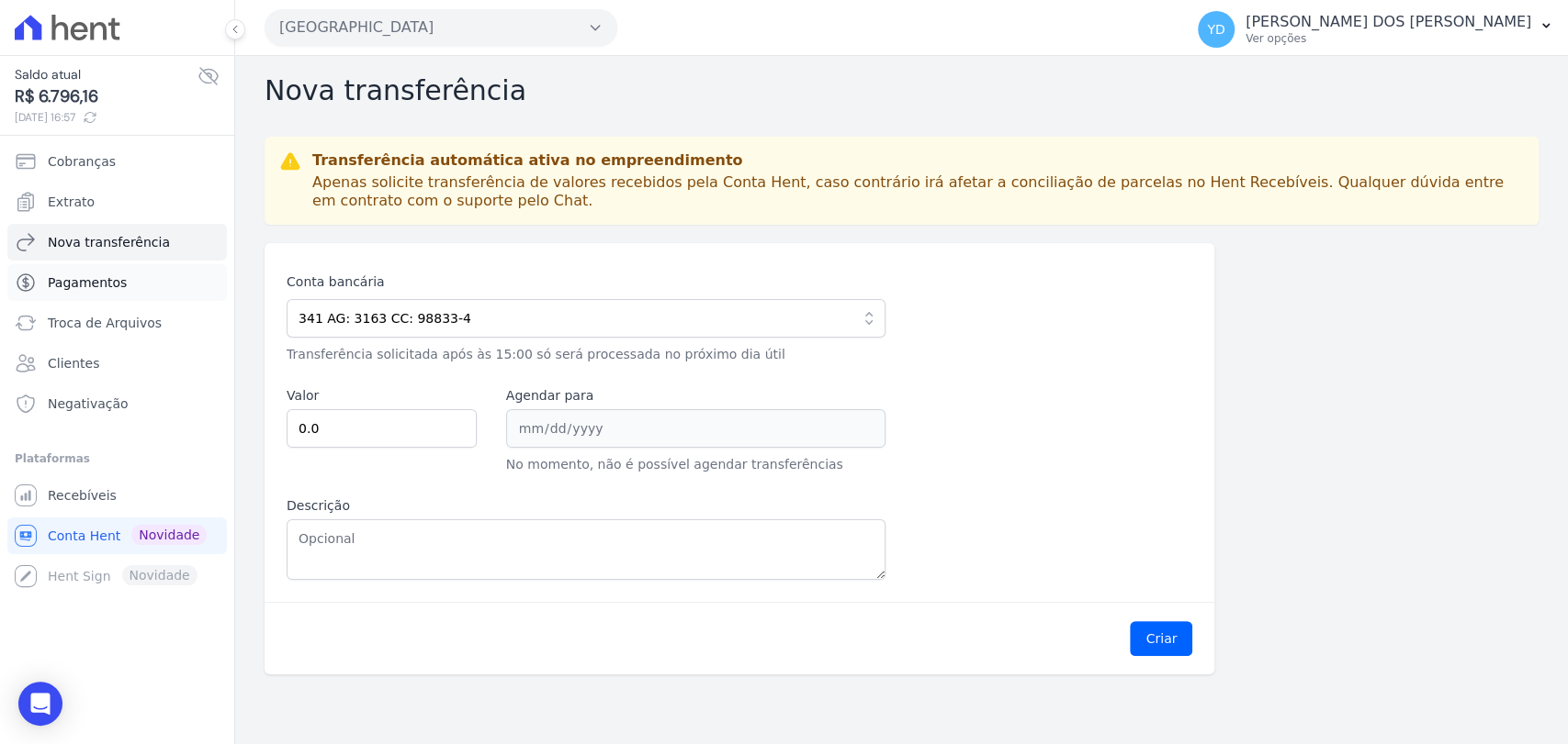
click at [134, 286] on link "Pagamentos" at bounding box center [117, 282] width 220 height 37
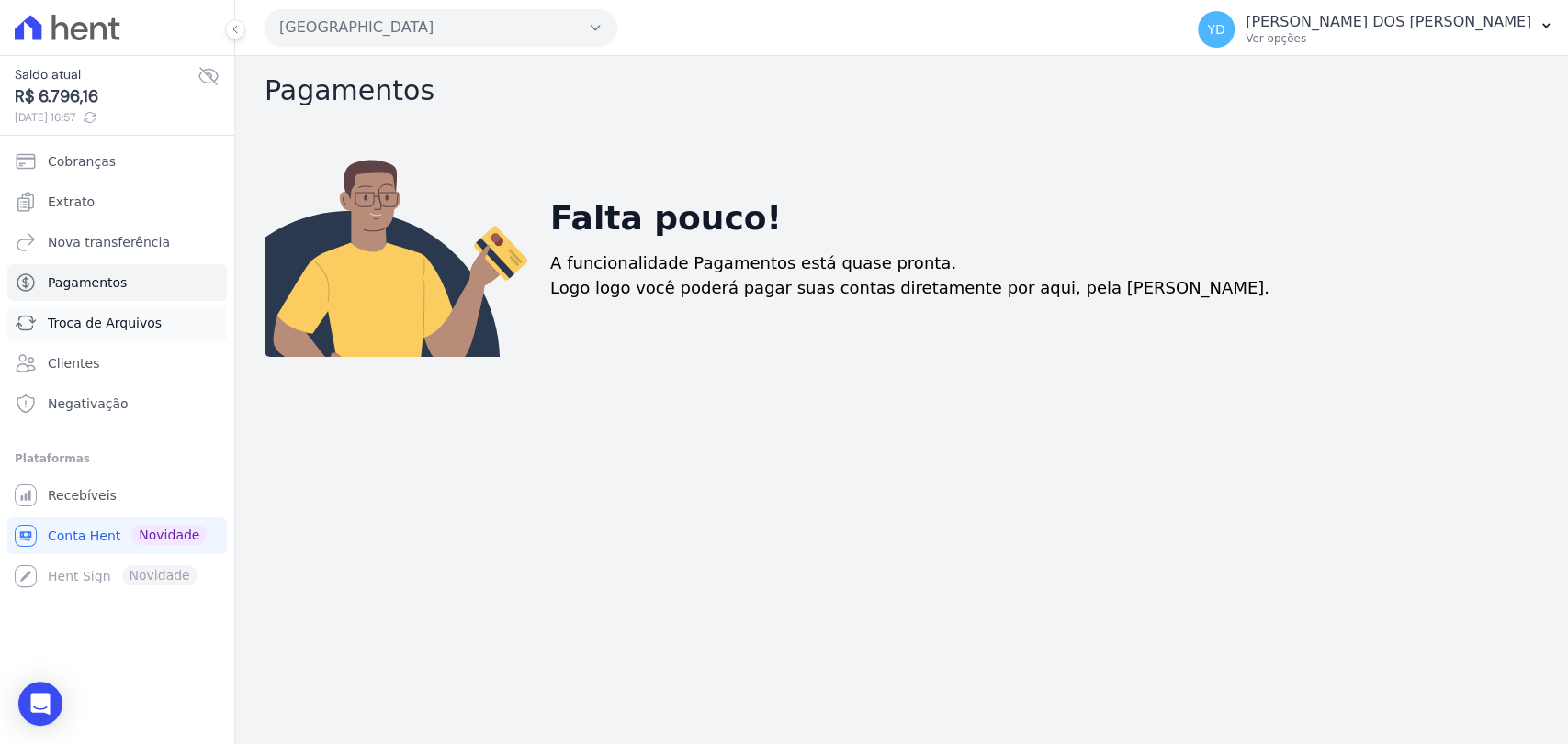
click at [140, 311] on link "Troca de Arquivos" at bounding box center [117, 323] width 220 height 37
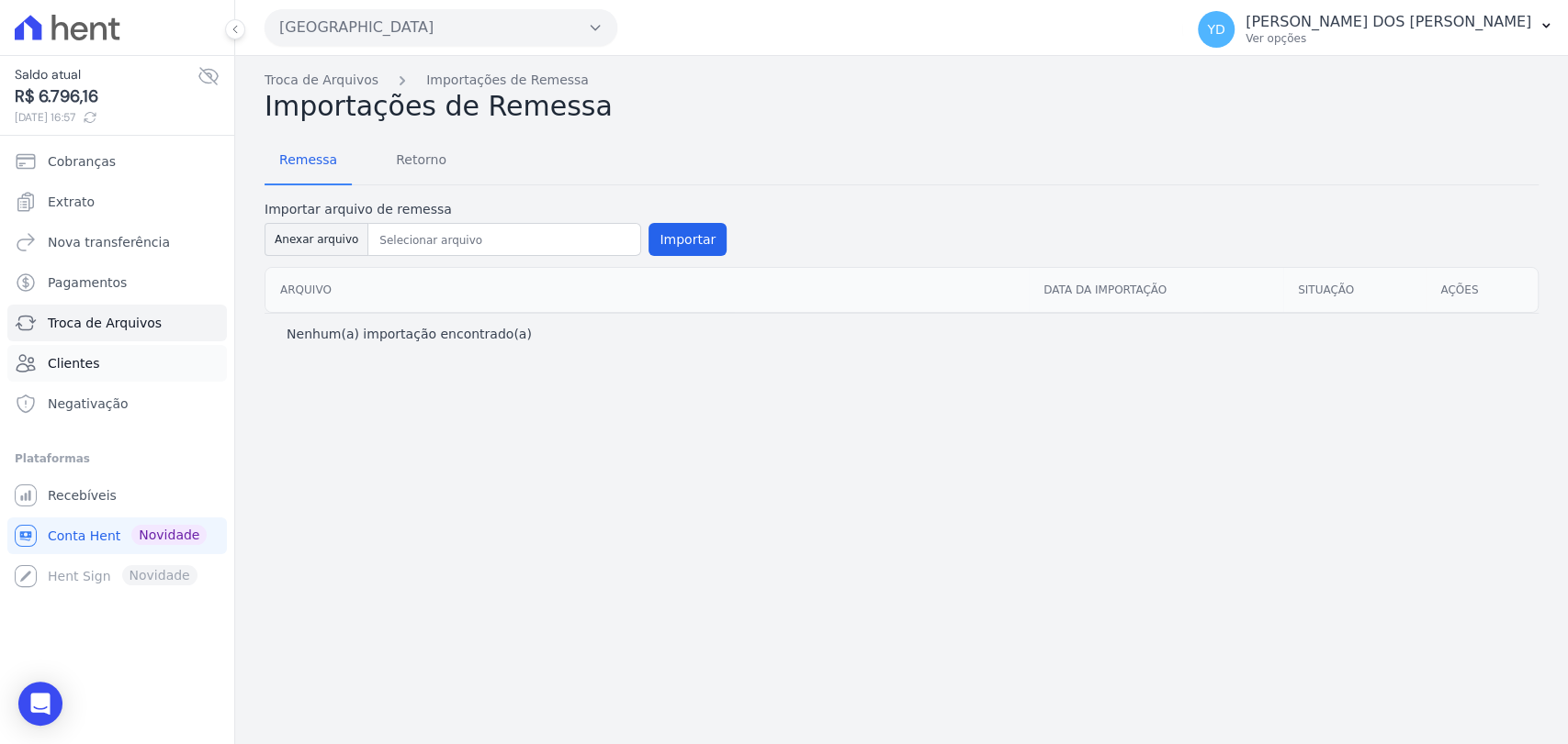
click at [133, 375] on link "Clientes" at bounding box center [117, 363] width 220 height 37
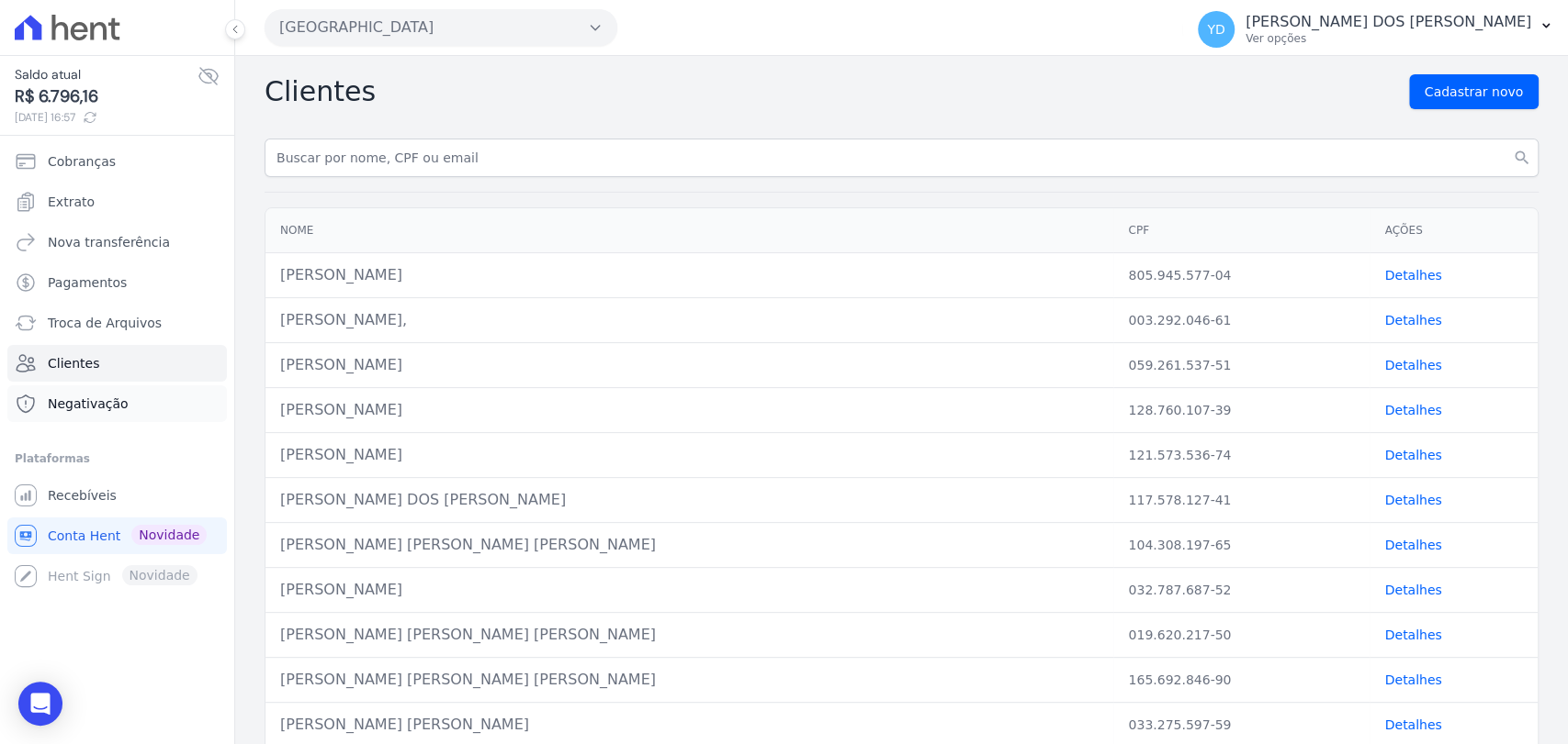
click at [125, 402] on link "Negativação" at bounding box center [117, 404] width 220 height 37
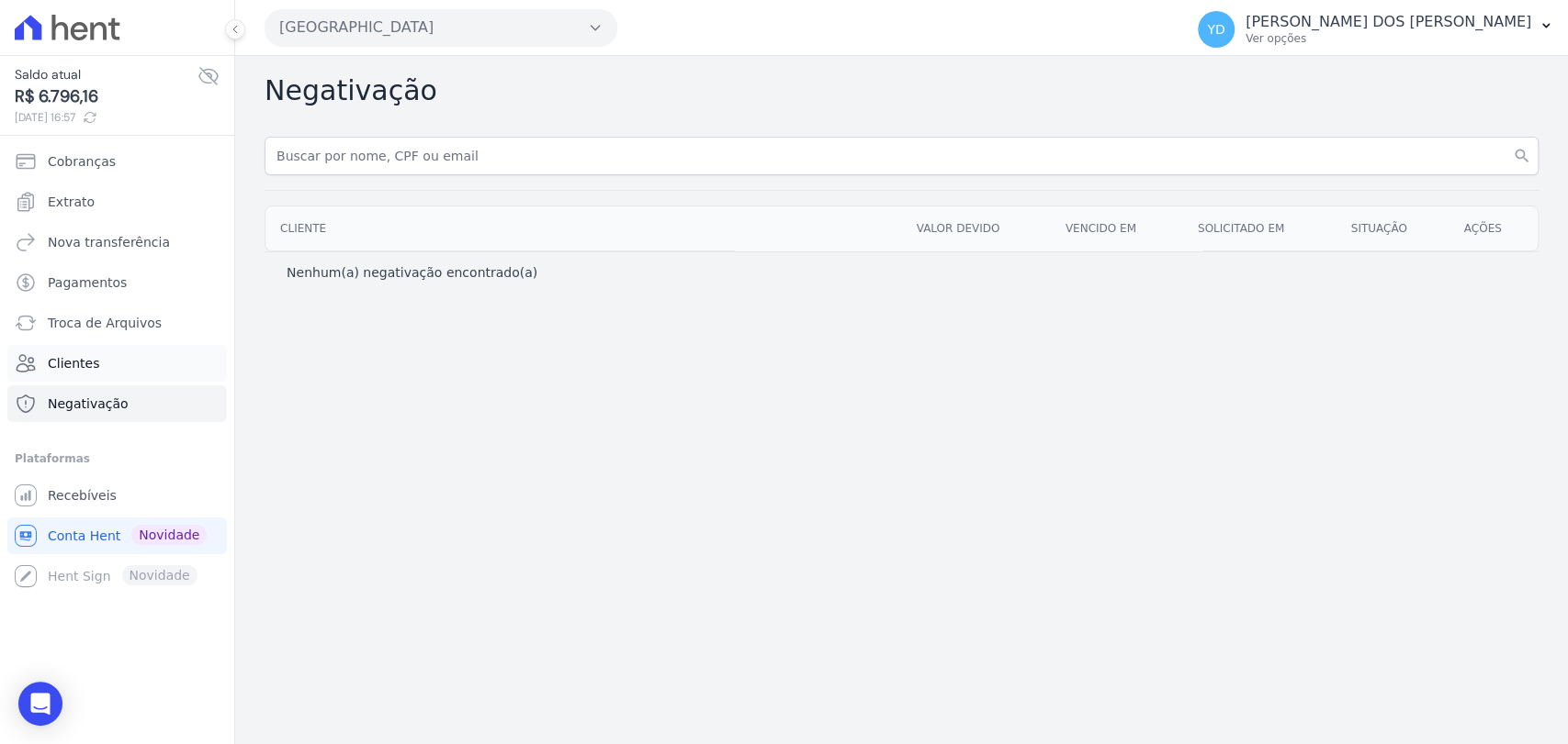
click at [97, 377] on link "Clientes" at bounding box center [117, 363] width 220 height 37
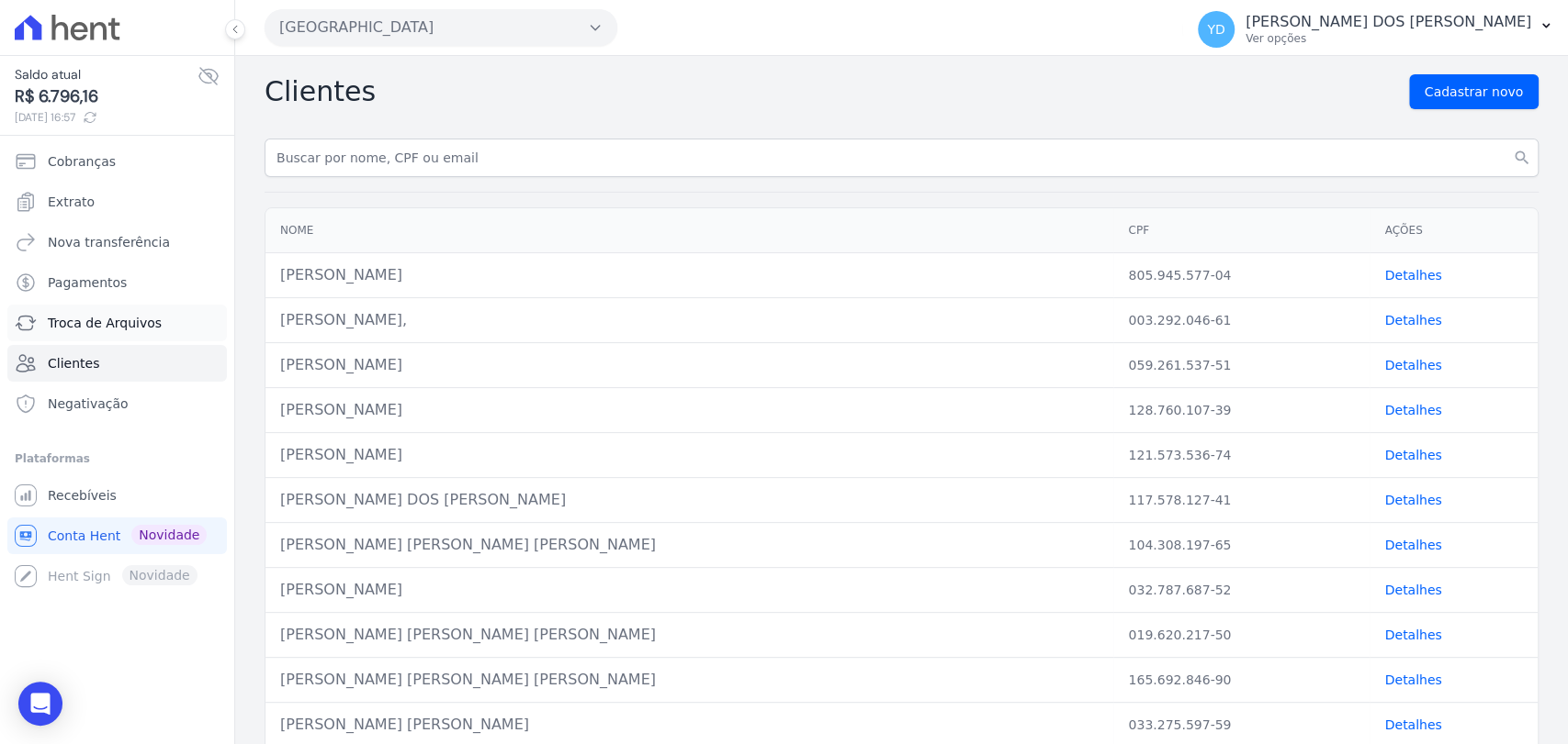
click at [163, 306] on link "Troca de Arquivos" at bounding box center [117, 323] width 220 height 37
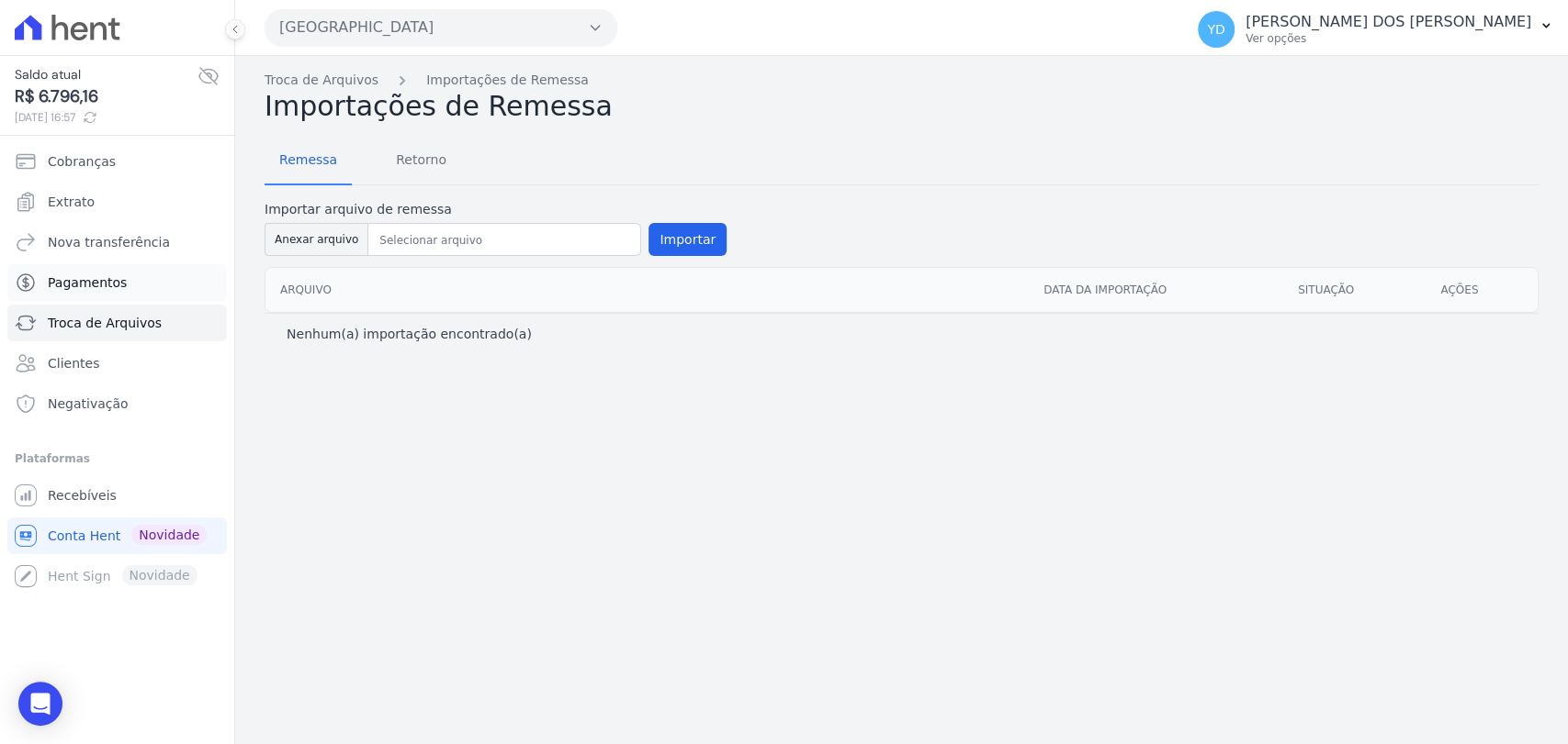
click at [167, 290] on link "Pagamentos" at bounding box center [117, 282] width 220 height 37
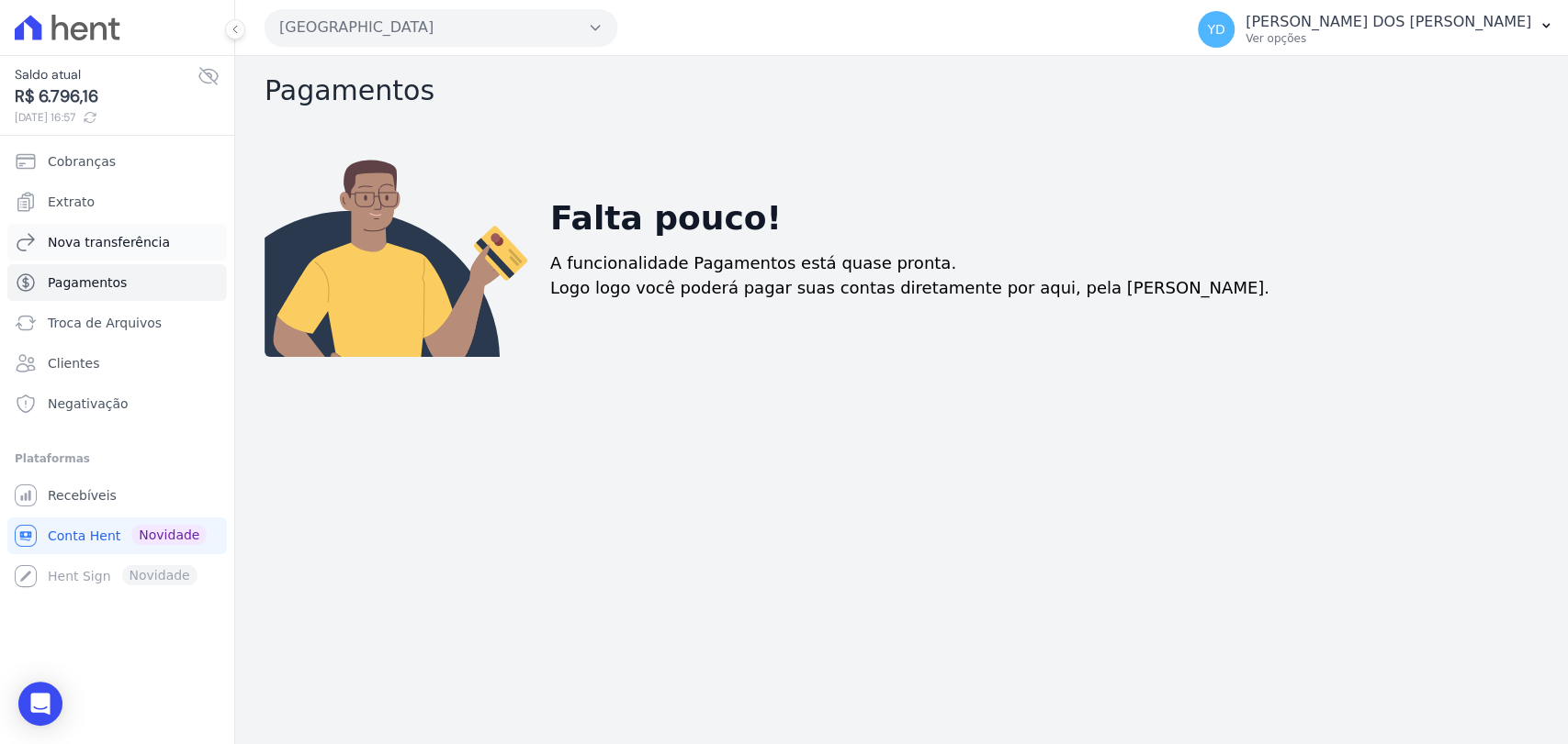
click at [196, 239] on link "Nova transferência" at bounding box center [117, 241] width 220 height 37
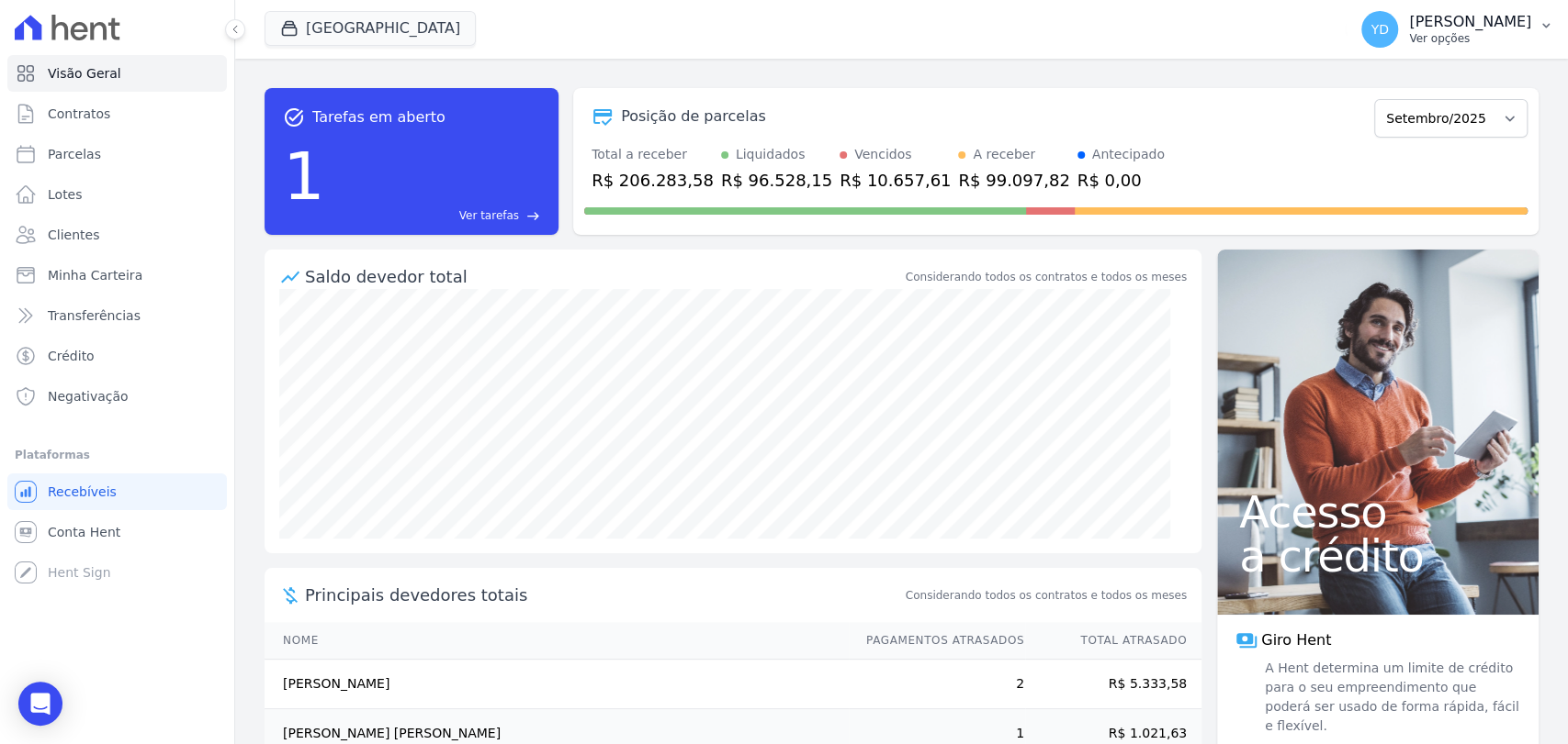
click at [1469, 35] on p "Ver opções" at bounding box center [1469, 39] width 122 height 15
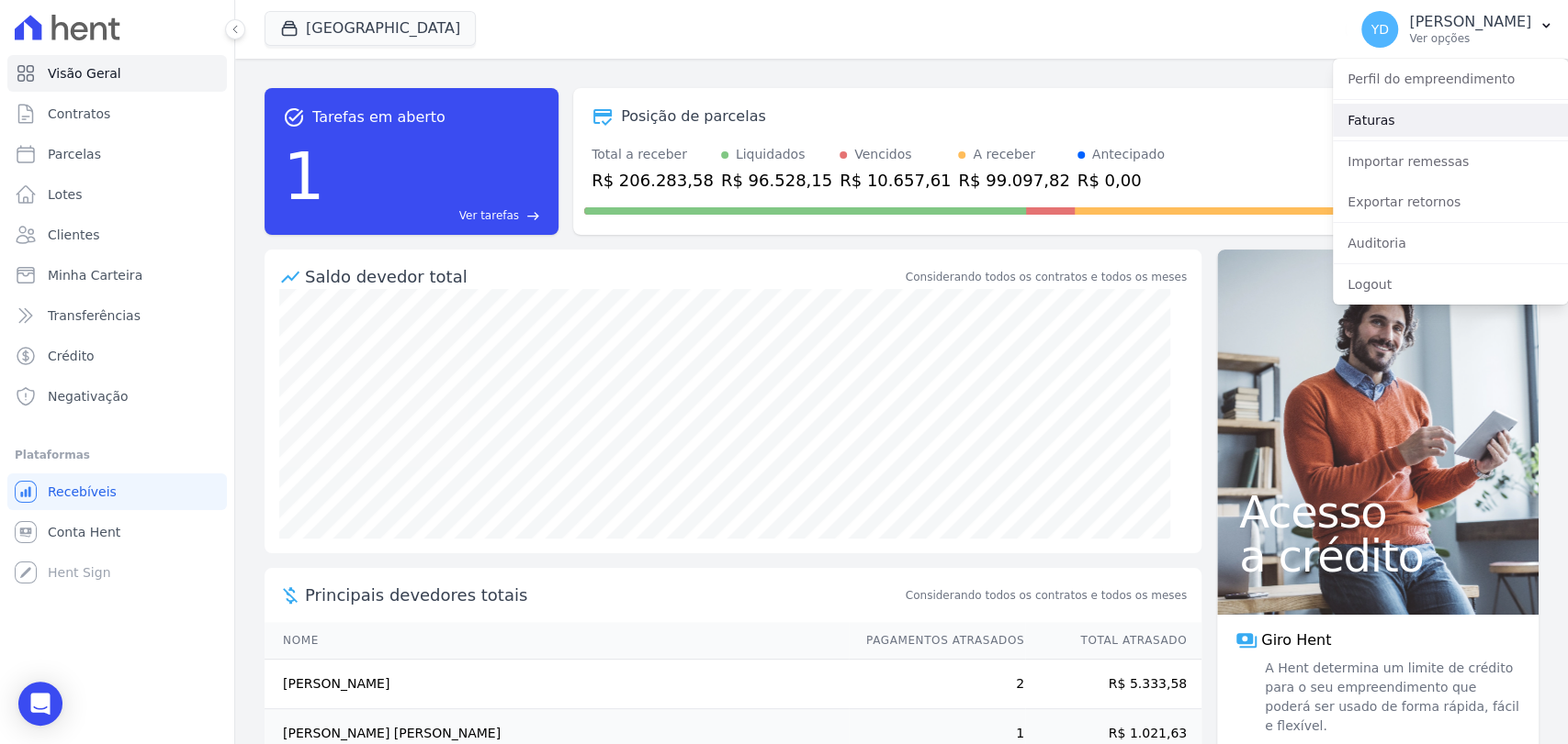
click at [1440, 118] on link "Faturas" at bounding box center [1449, 120] width 235 height 33
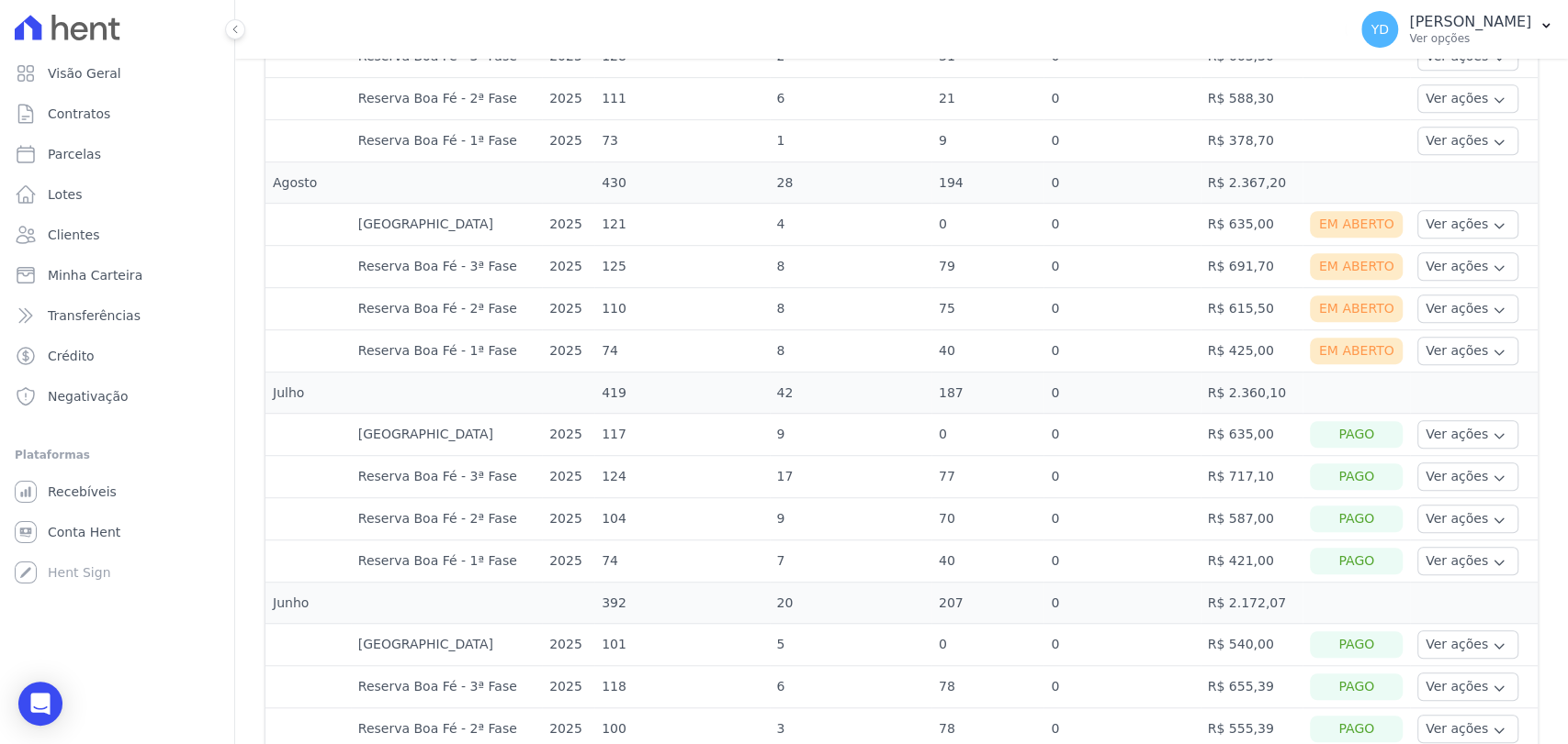
scroll to position [694, 0]
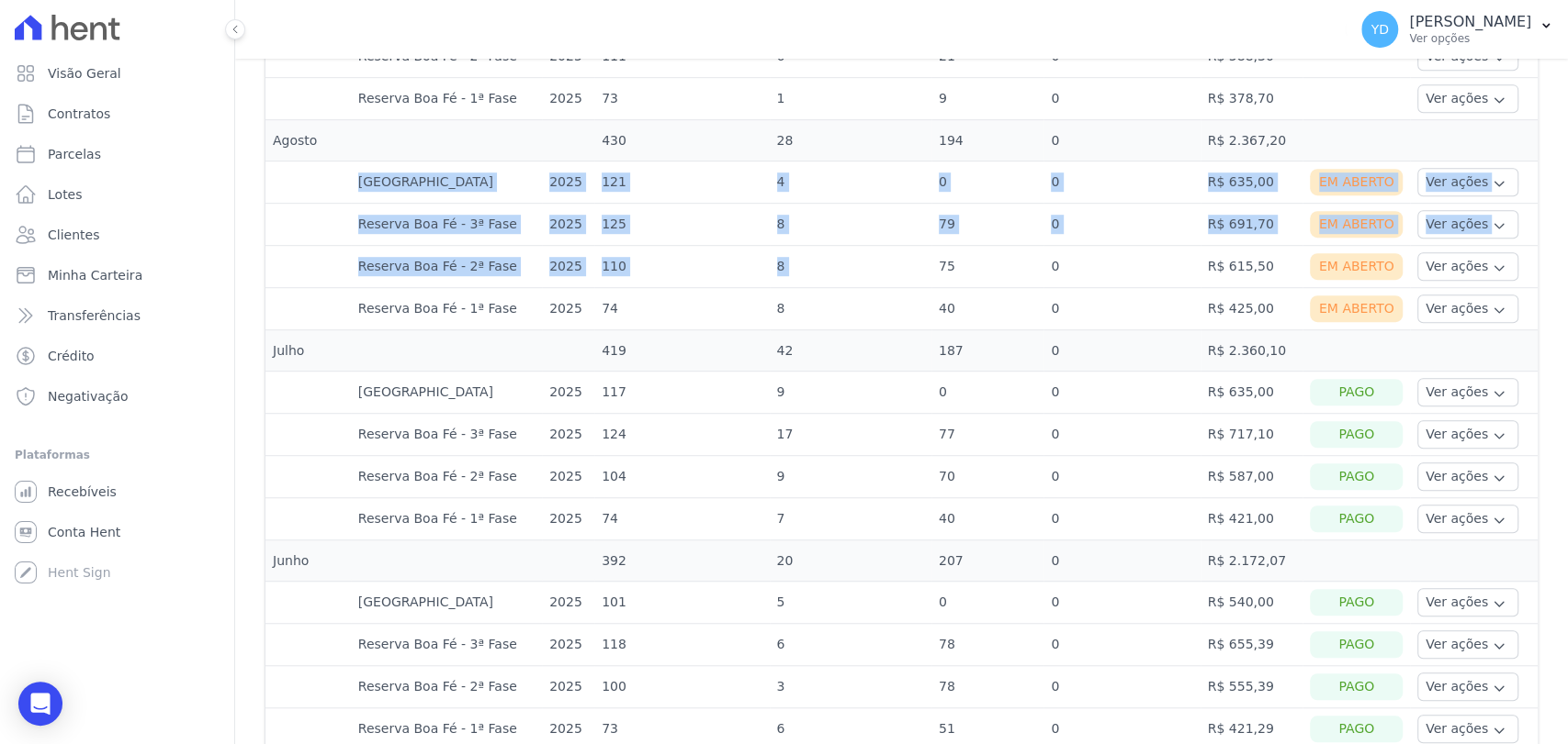
drag, startPoint x: 288, startPoint y: 169, endPoint x: 940, endPoint y: 279, distance: 661.2
click at [940, 279] on td "75" at bounding box center [987, 267] width 112 height 43
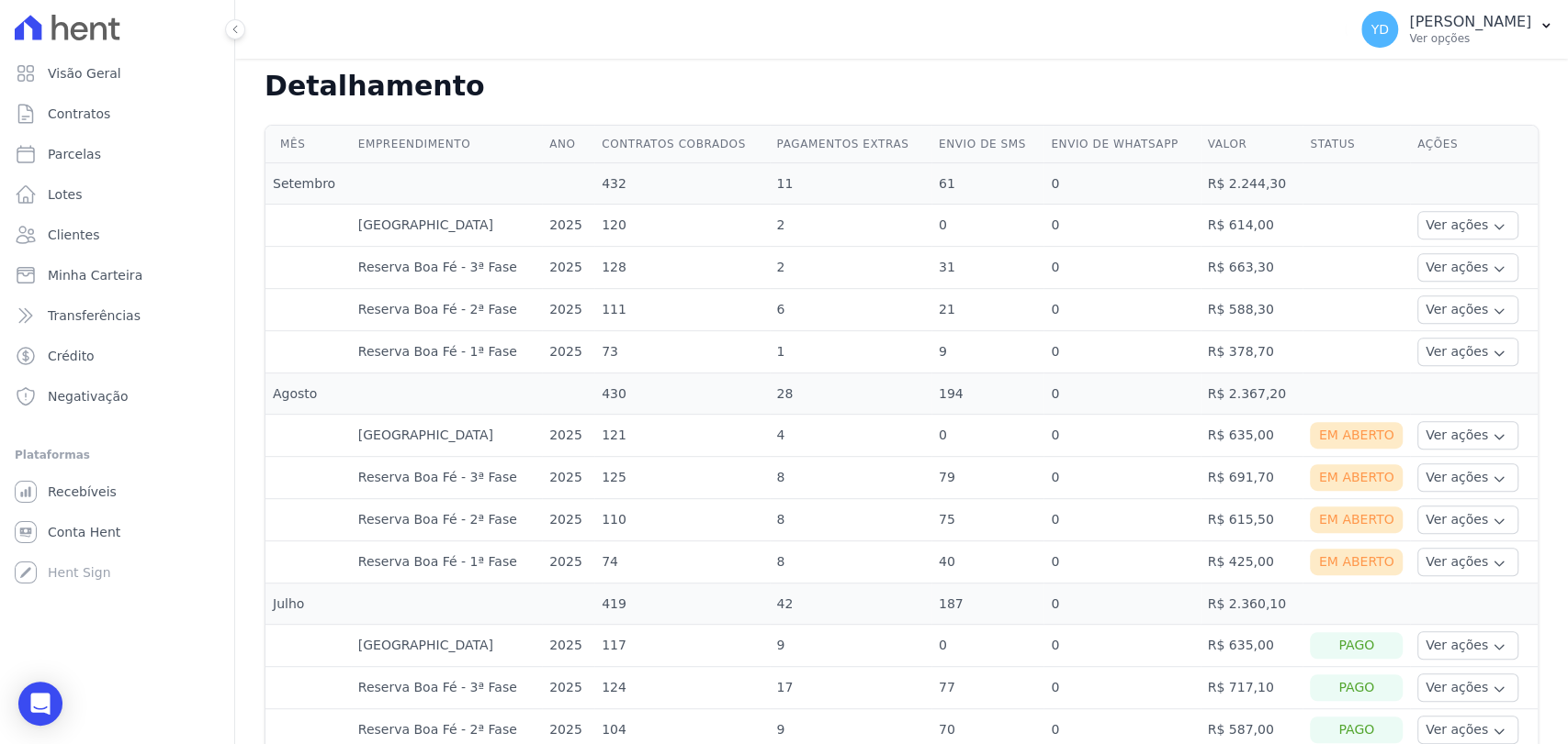
scroll to position [431, 0]
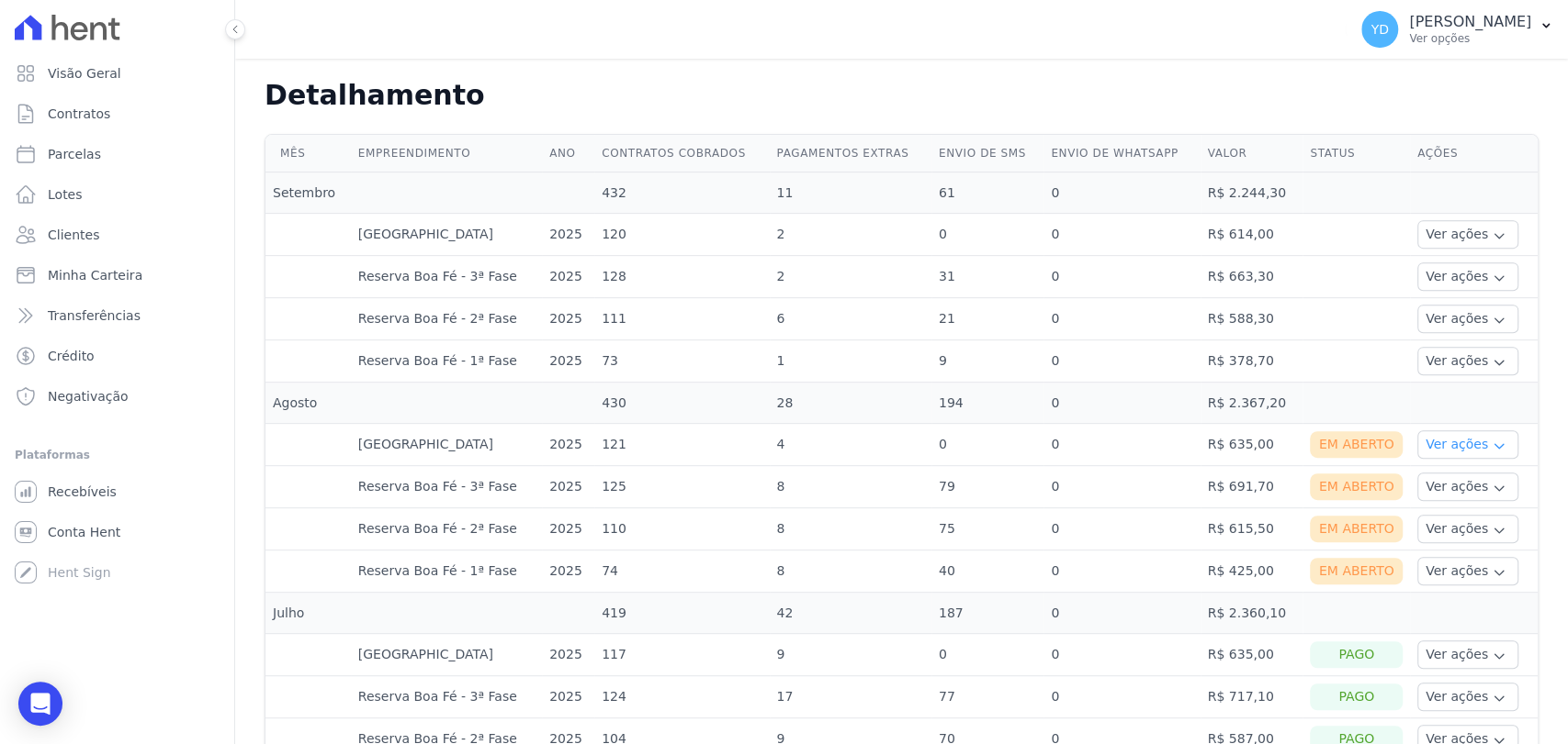
click at [1443, 435] on button "Ver ações" at bounding box center [1467, 444] width 101 height 29
click at [1429, 529] on button "Ver ações" at bounding box center [1467, 528] width 101 height 29
click at [1473, 461] on td "Ver ações Ver detalhes Ver boleto Nota fiscal eletrônica" at bounding box center [1473, 445] width 128 height 43
click at [1475, 457] on button "Ver ações" at bounding box center [1467, 444] width 101 height 29
click at [1455, 489] on link "Ver boleto" at bounding box center [1492, 495] width 136 height 19
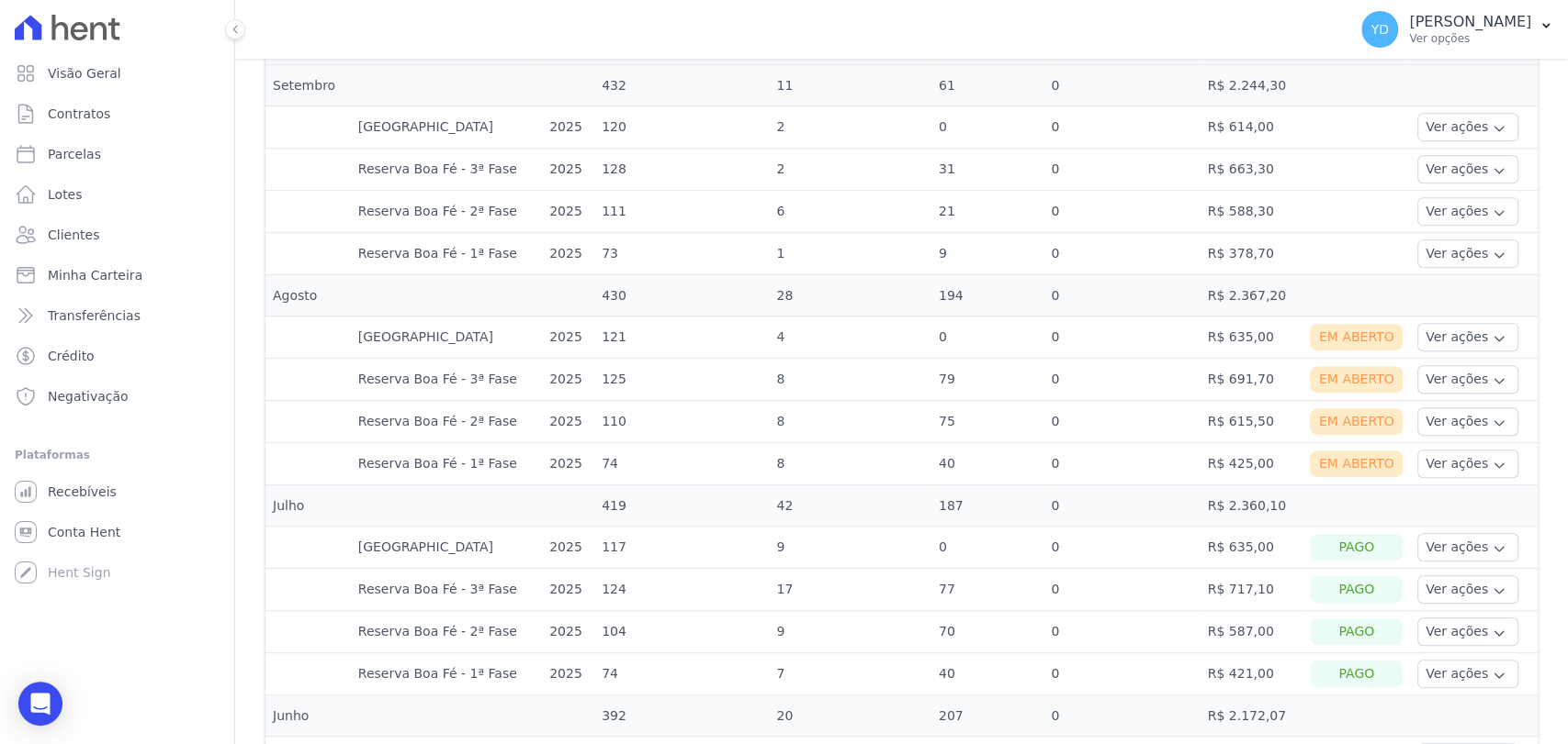
scroll to position [611, 0]
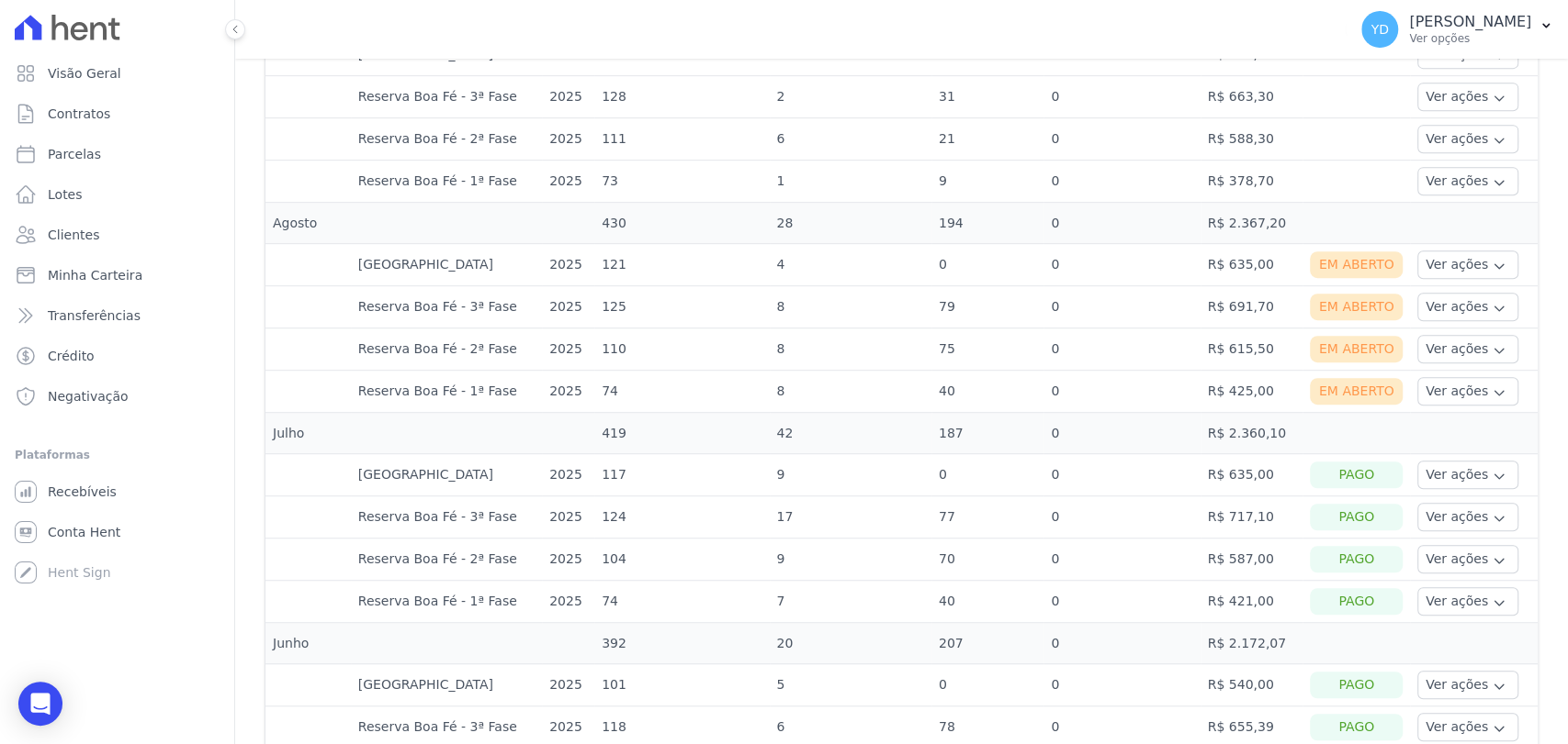
drag, startPoint x: 381, startPoint y: 265, endPoint x: 853, endPoint y: 274, distance: 472.1
click at [853, 274] on tr "Parque das Palmeiras 2025 121 4 0 0 R$ 635,00 Em Aberto Ver ações Ver detalhes …" at bounding box center [901, 265] width 1272 height 43
click at [853, 274] on td "4" at bounding box center [849, 265] width 161 height 43
click at [1459, 271] on button "Ver ações" at bounding box center [1467, 264] width 101 height 29
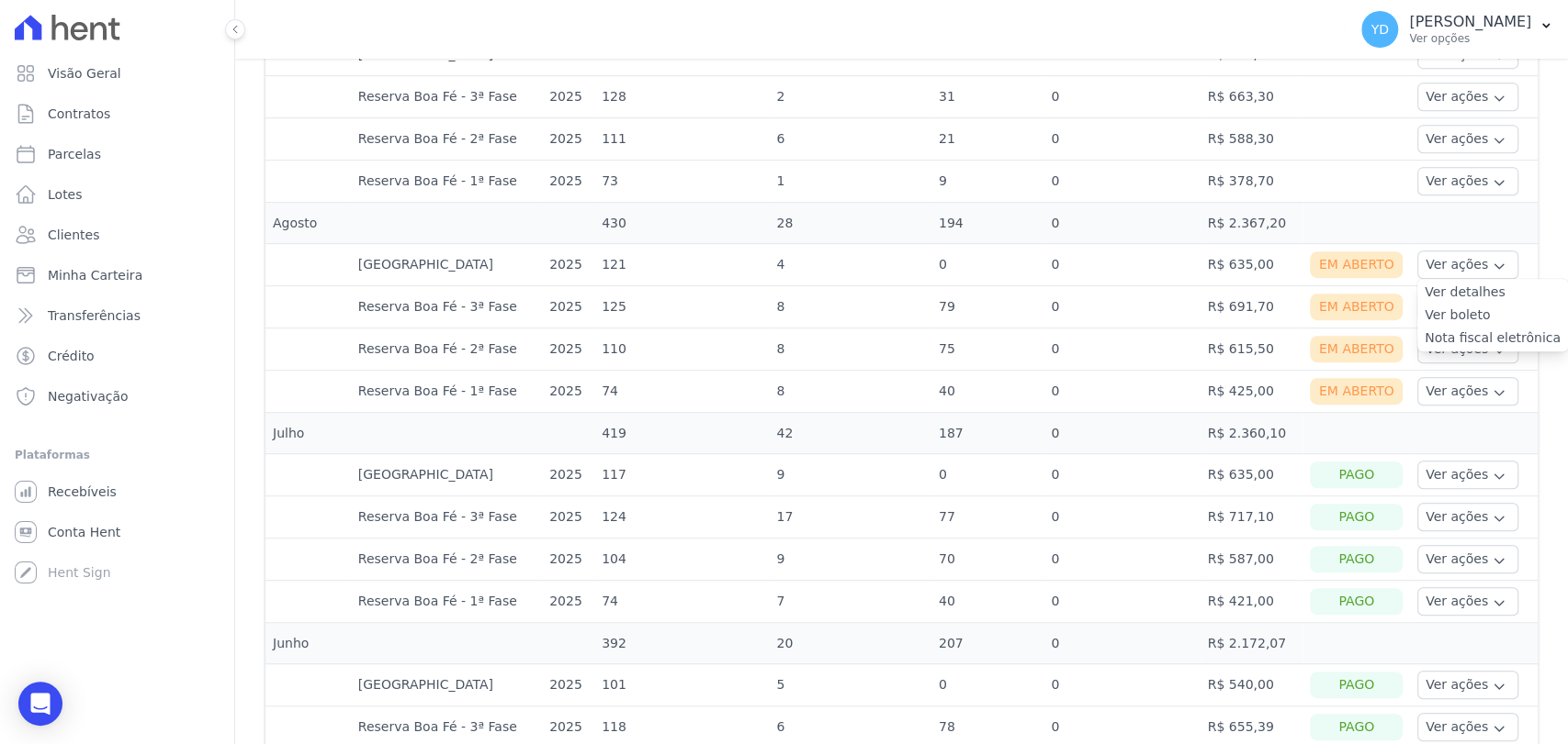
click at [1468, 337] on link "Nota fiscal eletrônica" at bounding box center [1492, 337] width 136 height 19
click at [1466, 310] on link "Ver boleto" at bounding box center [1492, 315] width 136 height 19
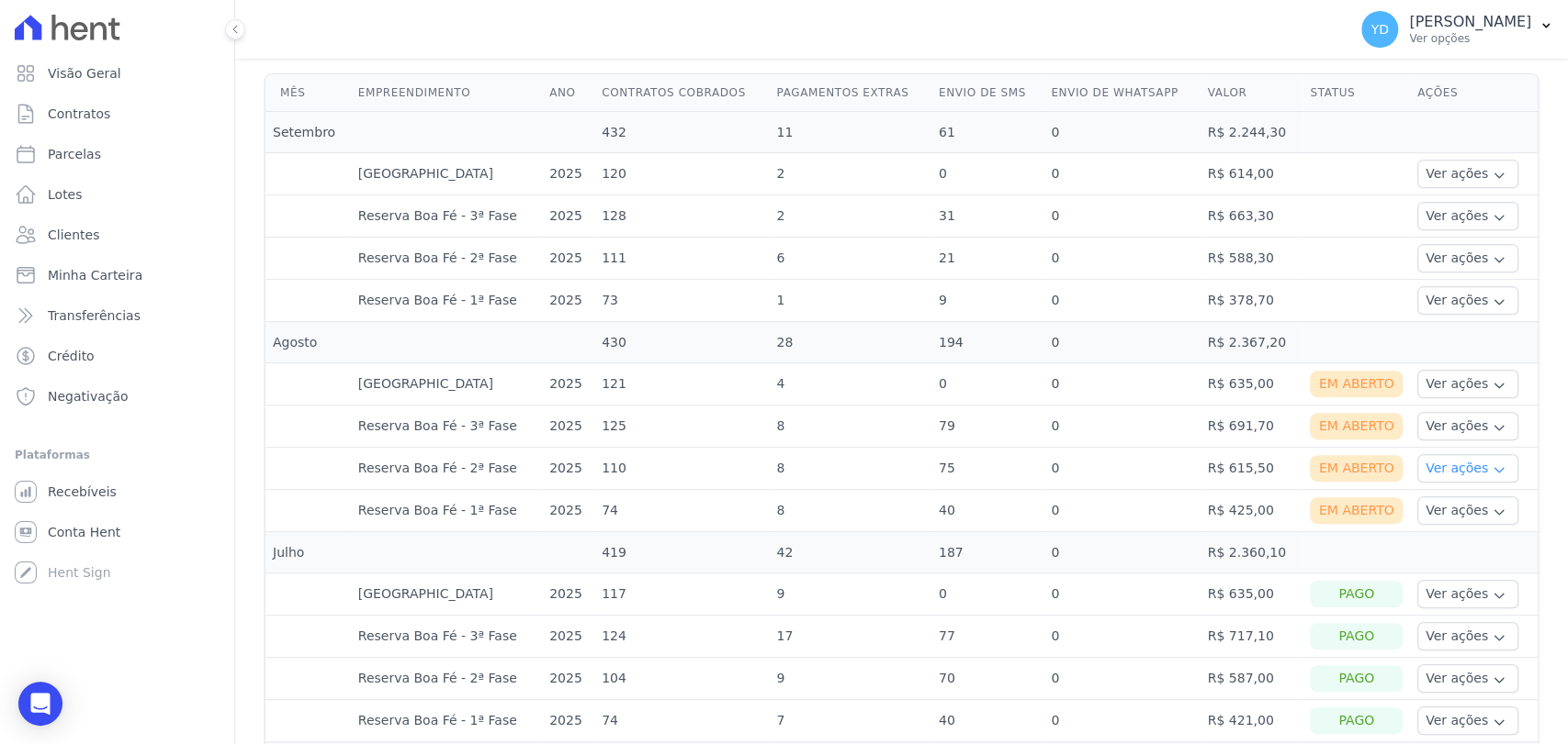
scroll to position [510, 0]
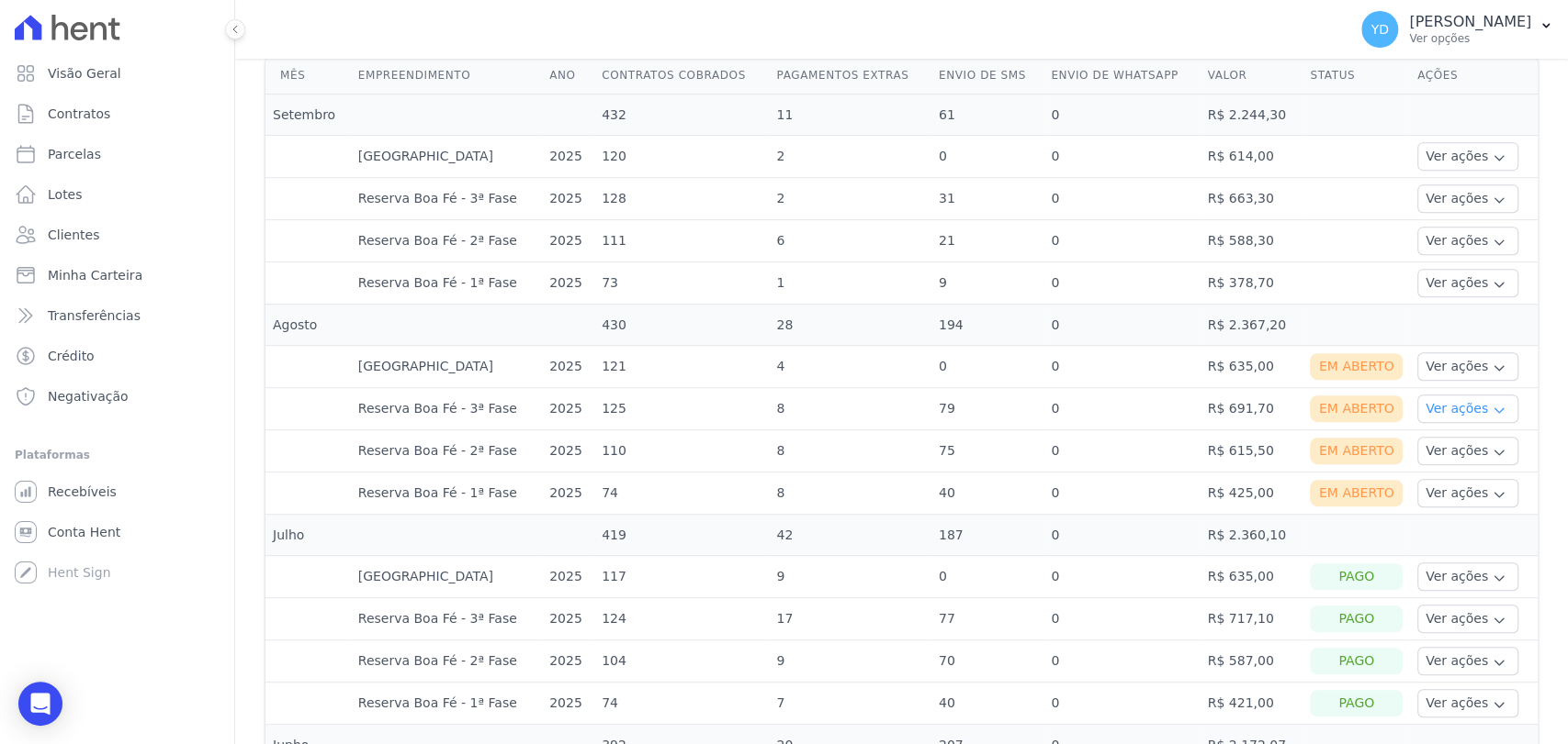
click at [1439, 405] on button "Ver ações" at bounding box center [1467, 409] width 101 height 29
click at [1460, 457] on link "Ver boleto" at bounding box center [1492, 459] width 136 height 19
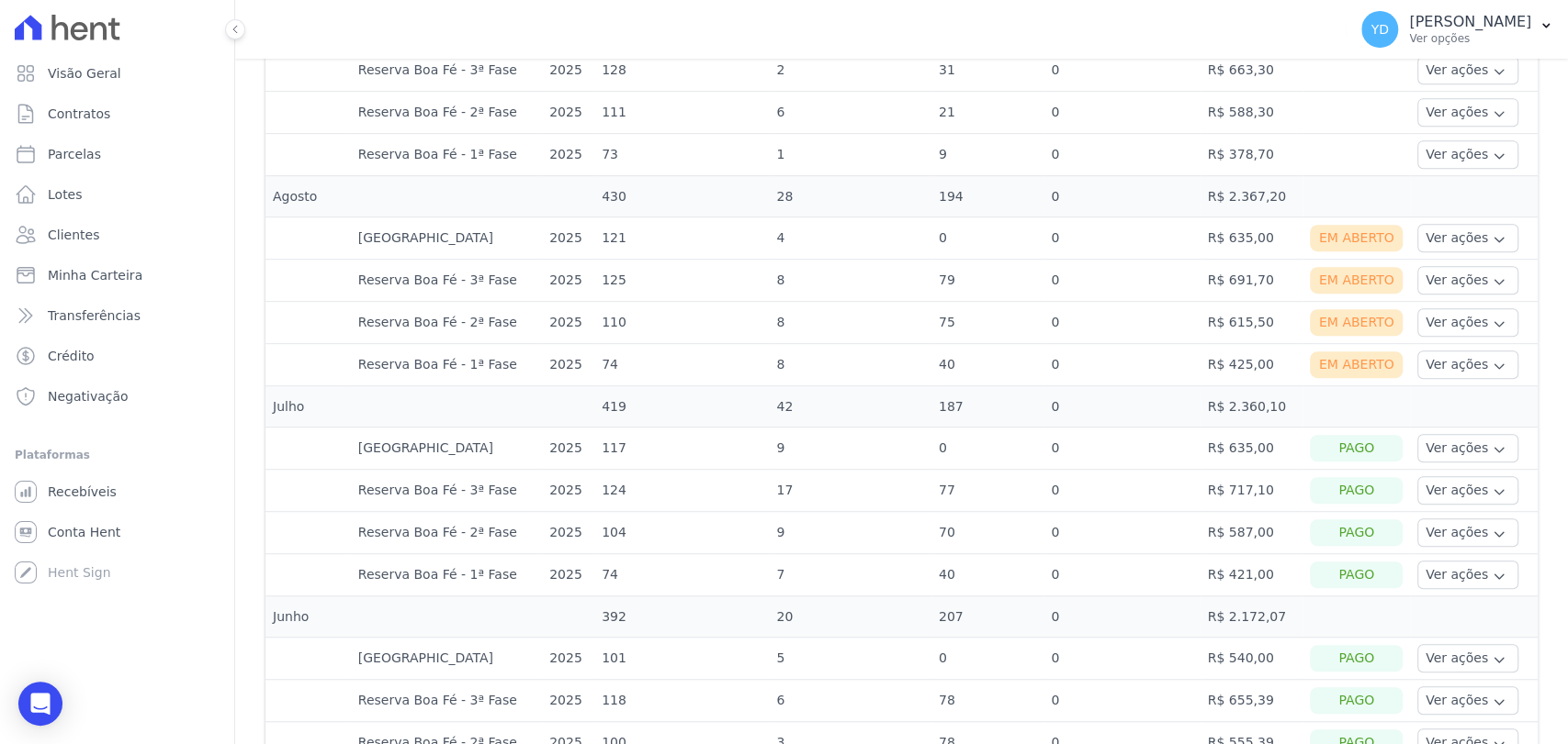
scroll to position [713, 0]
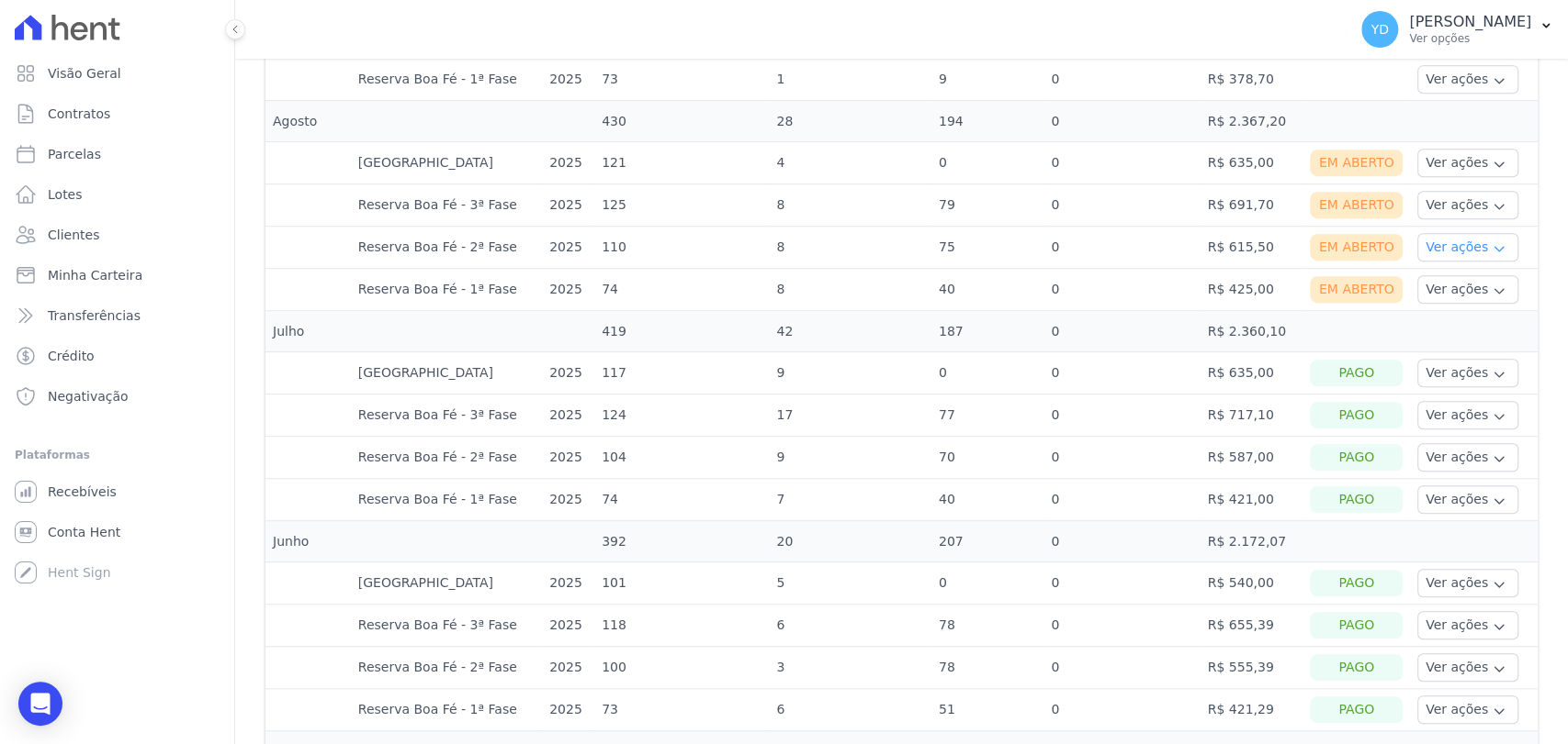
click at [1432, 239] on button "Ver ações" at bounding box center [1467, 247] width 101 height 29
click at [1444, 290] on link "Ver boleto" at bounding box center [1492, 297] width 136 height 19
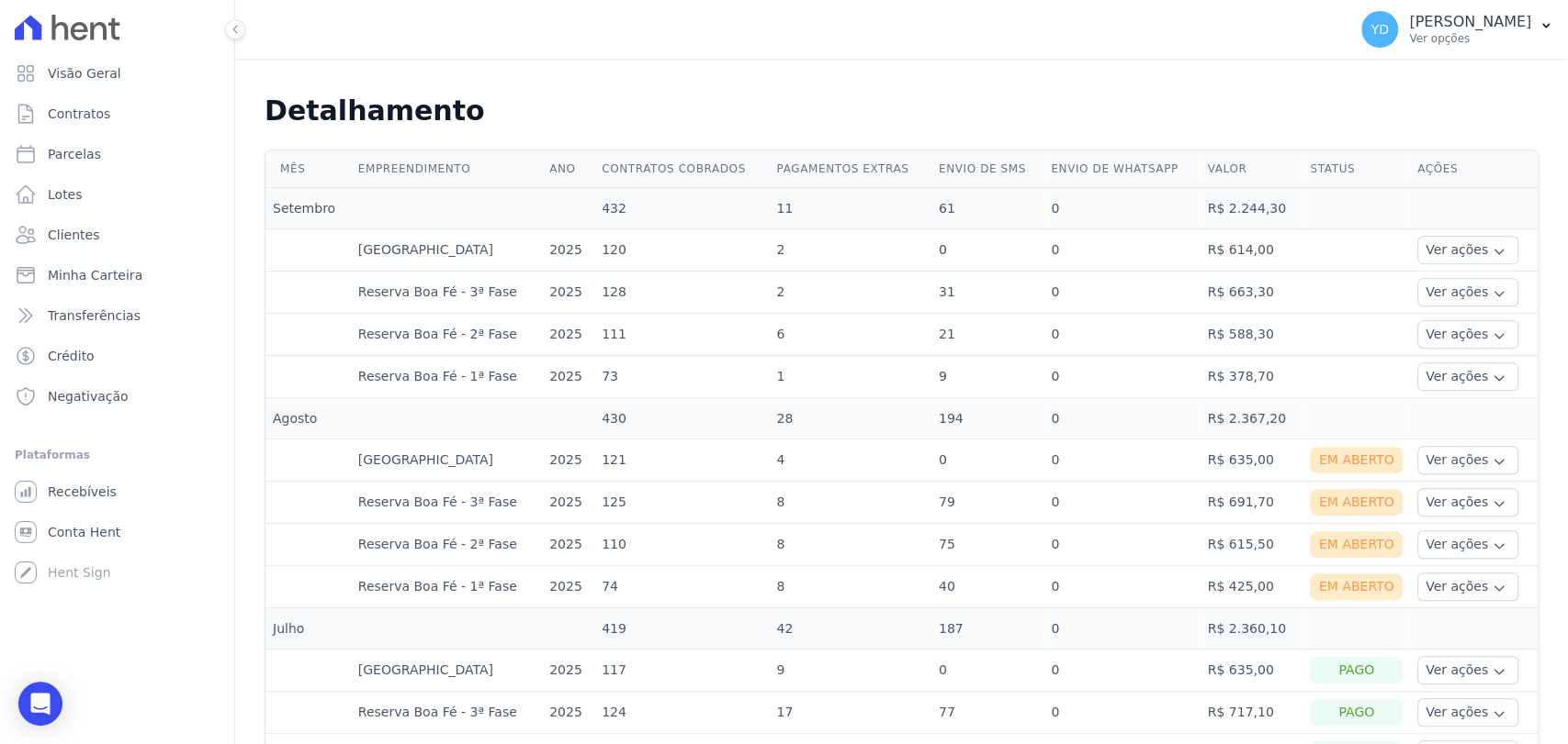
scroll to position [510, 0]
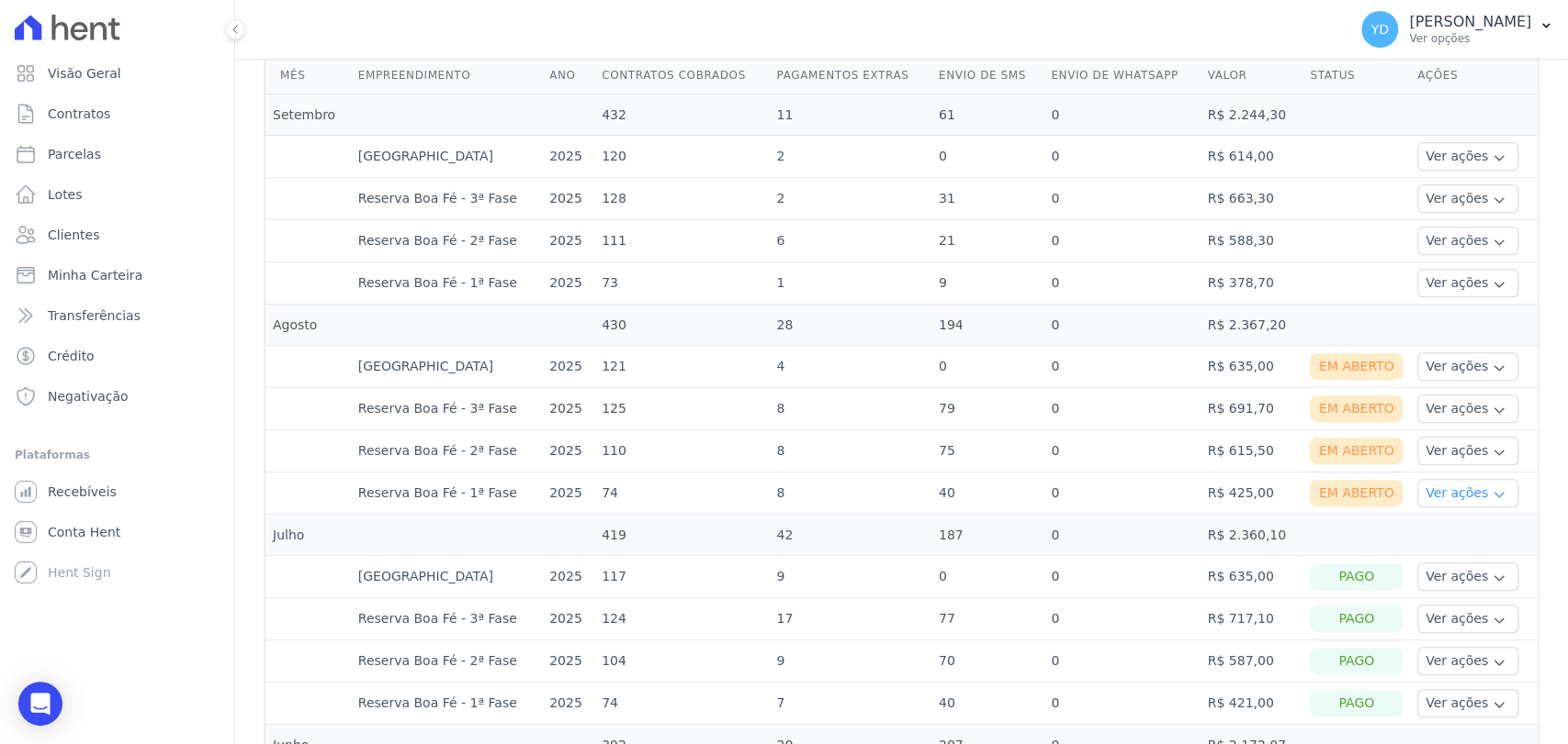
click at [1441, 487] on button "Ver ações" at bounding box center [1467, 493] width 101 height 29
click at [1449, 545] on link "Ver boleto" at bounding box center [1492, 543] width 136 height 19
